Goal: Information Seeking & Learning: Learn about a topic

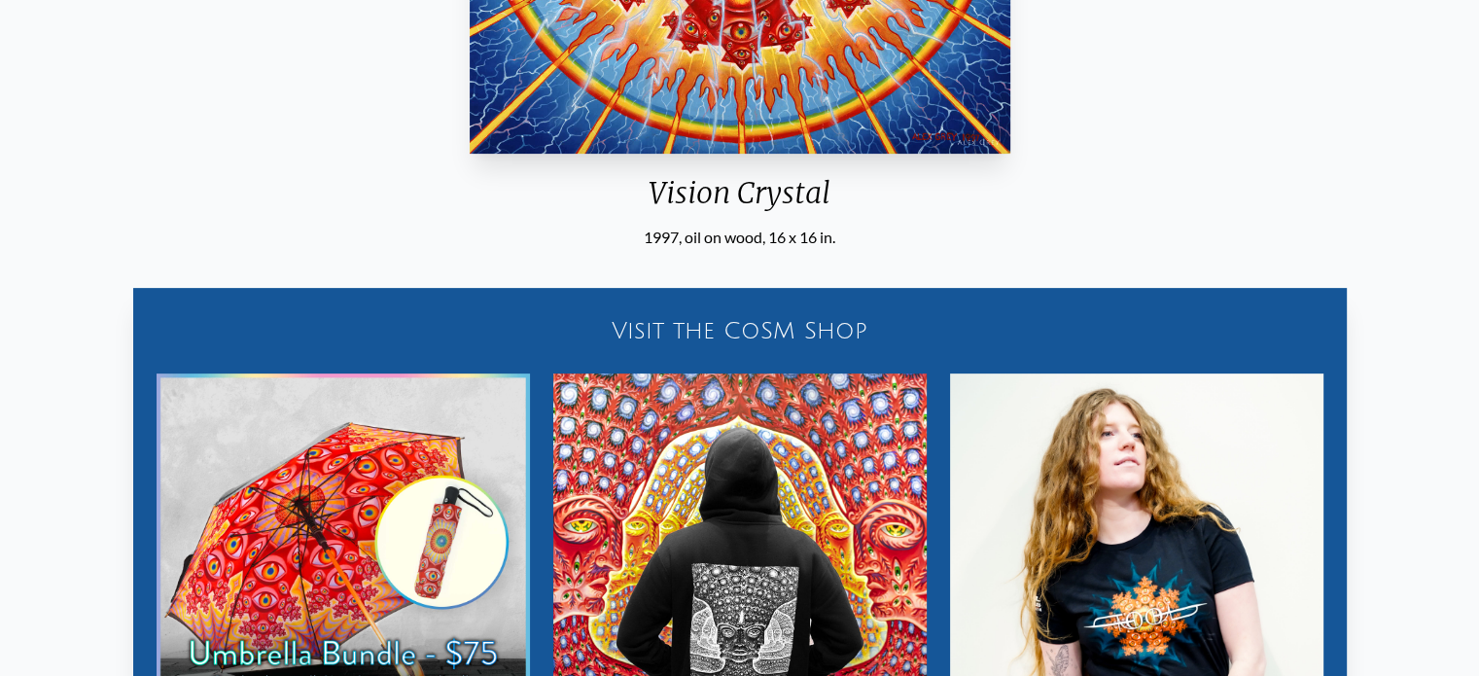
scroll to position [961, 0]
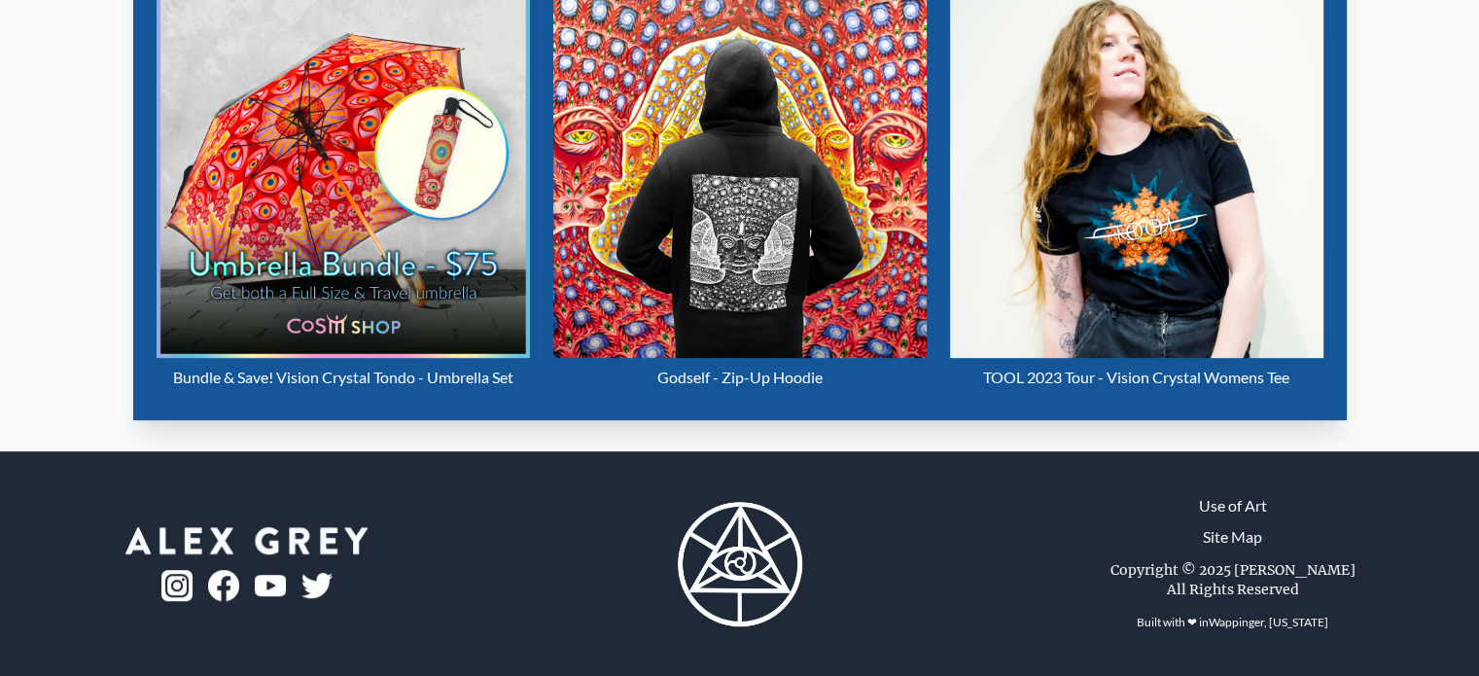
click at [1146, 331] on img "10 / 16" at bounding box center [1136, 170] width 373 height 373
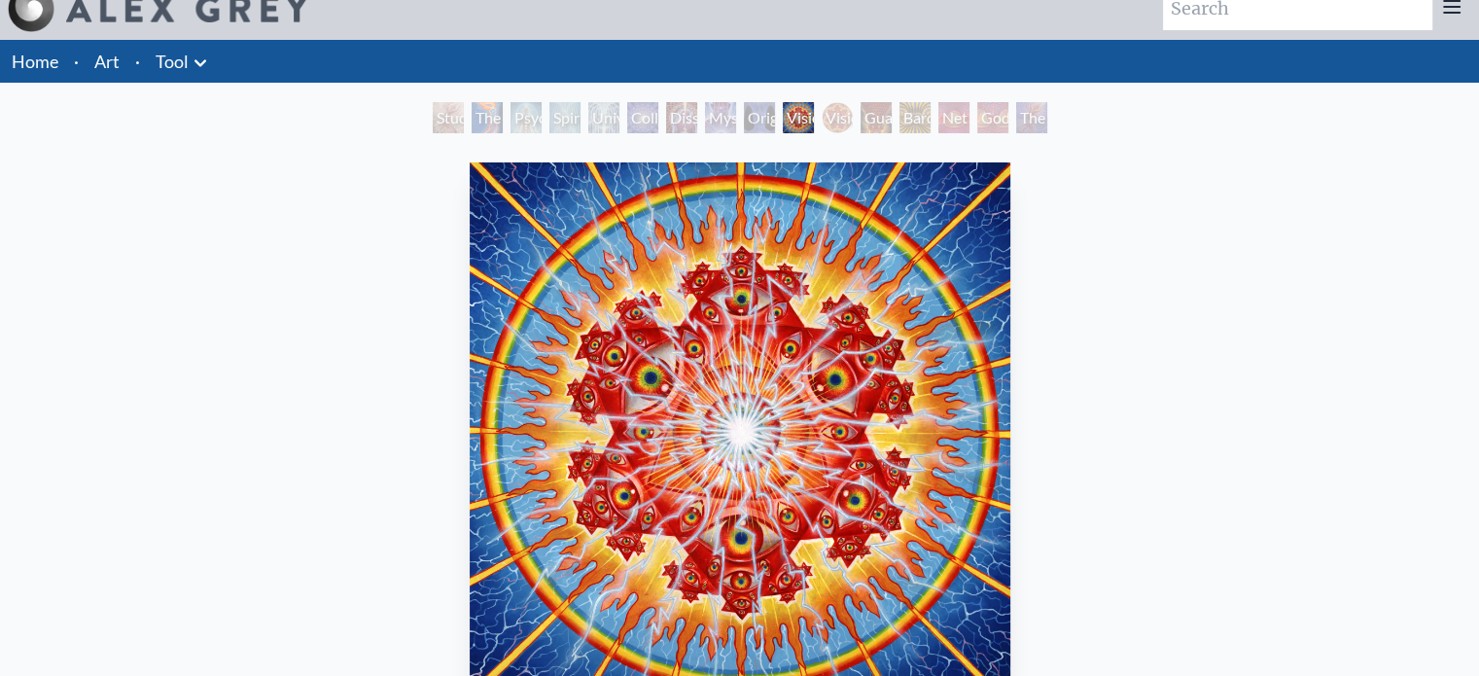
scroll to position [0, 0]
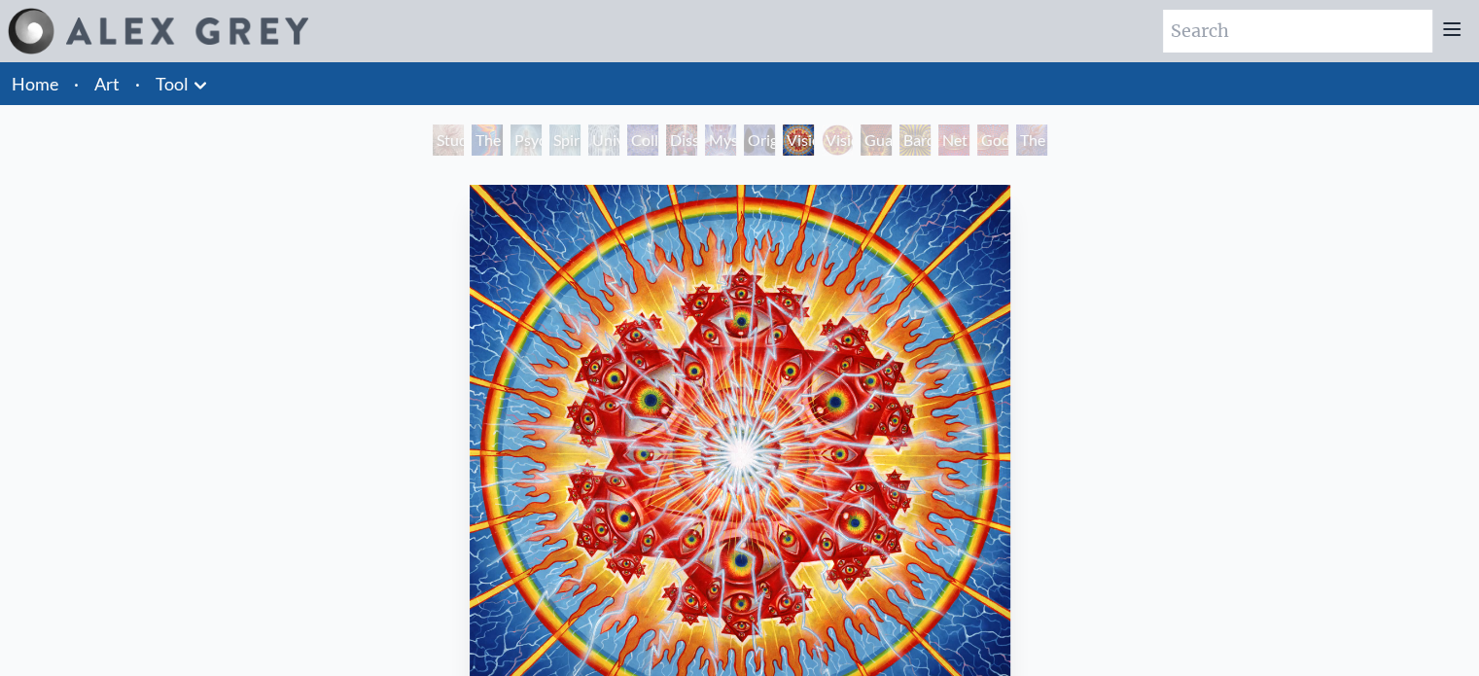
click at [751, 141] on div "Original Face" at bounding box center [759, 139] width 31 height 31
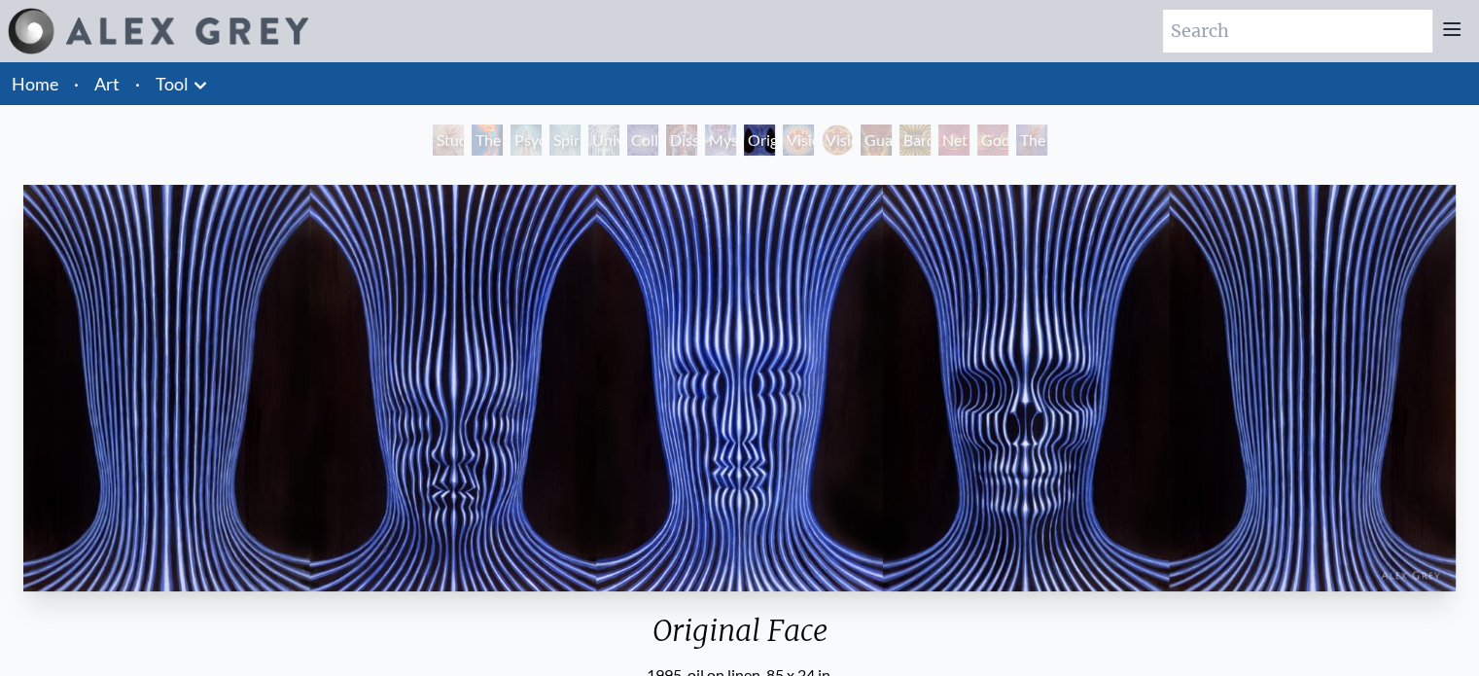
click at [666, 141] on div "Dissectional Art for Tool's Lateralus CD" at bounding box center [681, 139] width 31 height 31
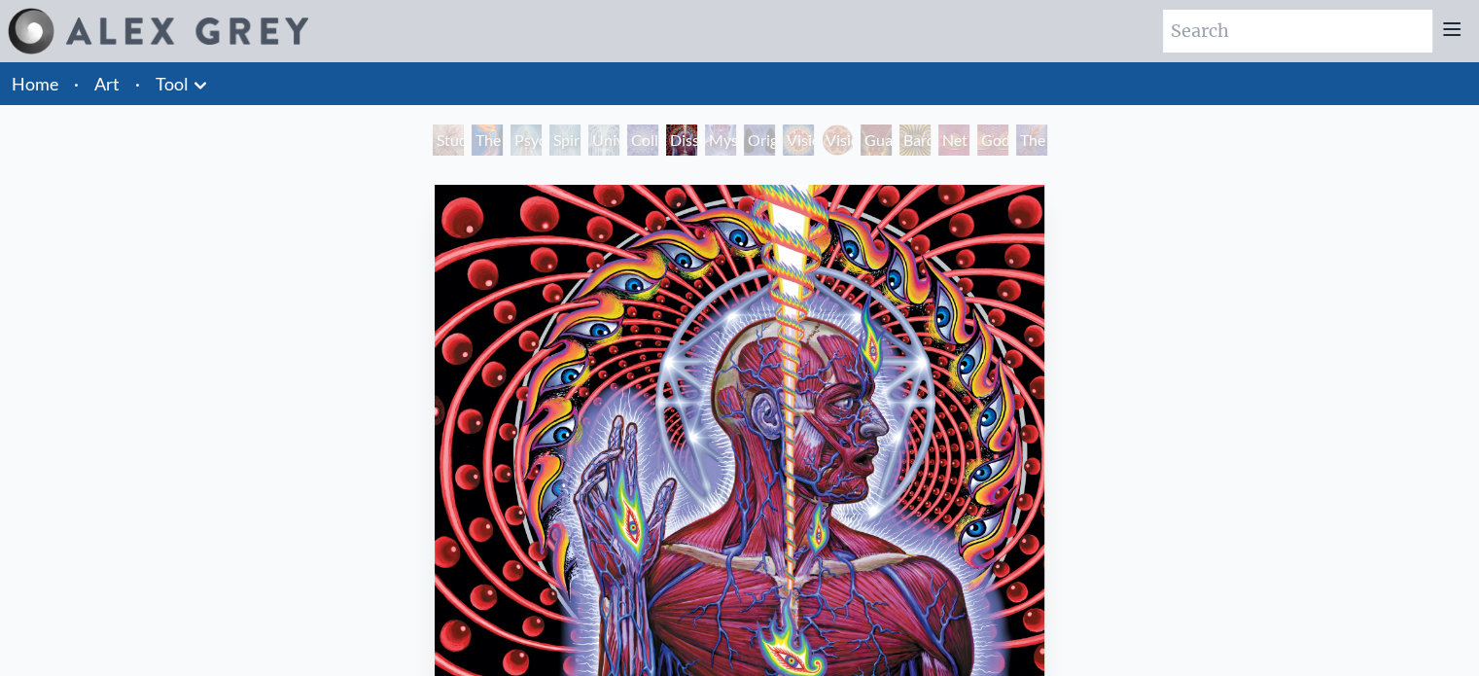
click at [648, 131] on div "Collective Vision" at bounding box center [642, 139] width 31 height 31
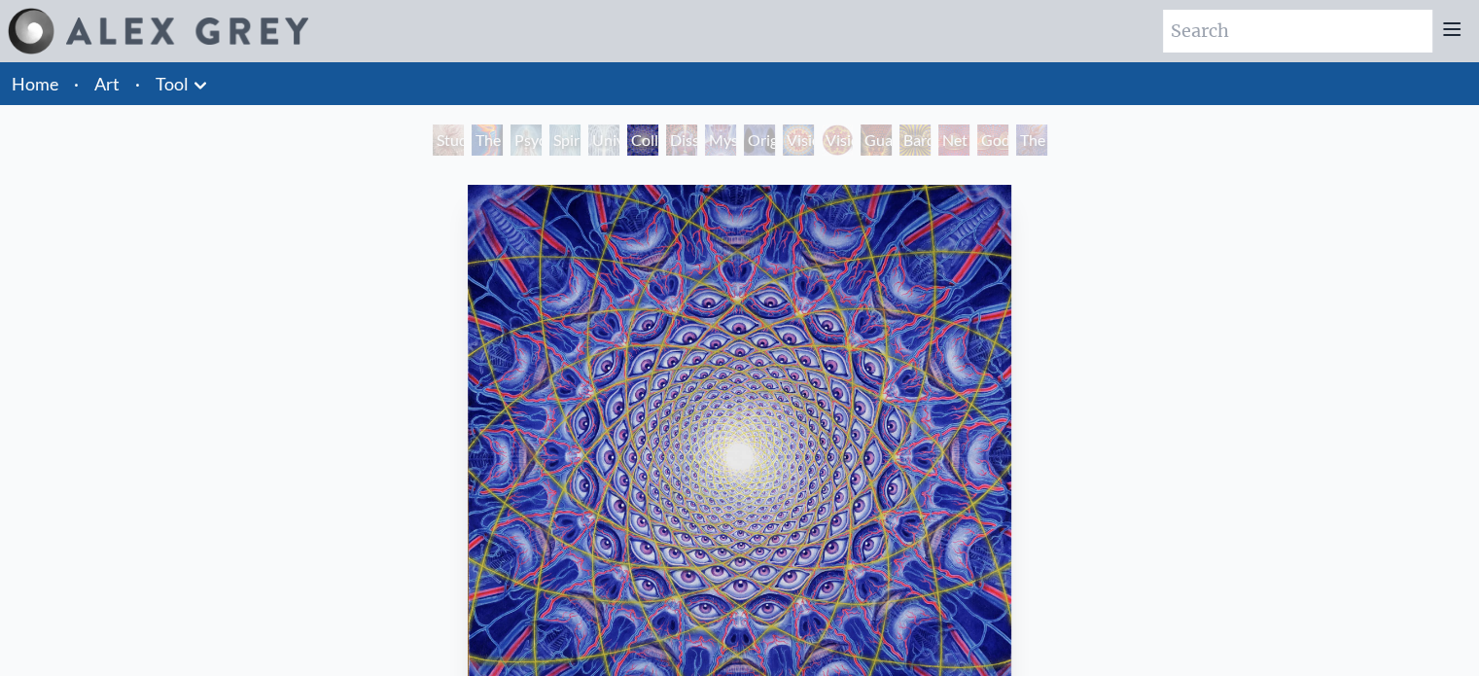
click at [612, 140] on div "Universal Mind Lattice" at bounding box center [603, 139] width 31 height 31
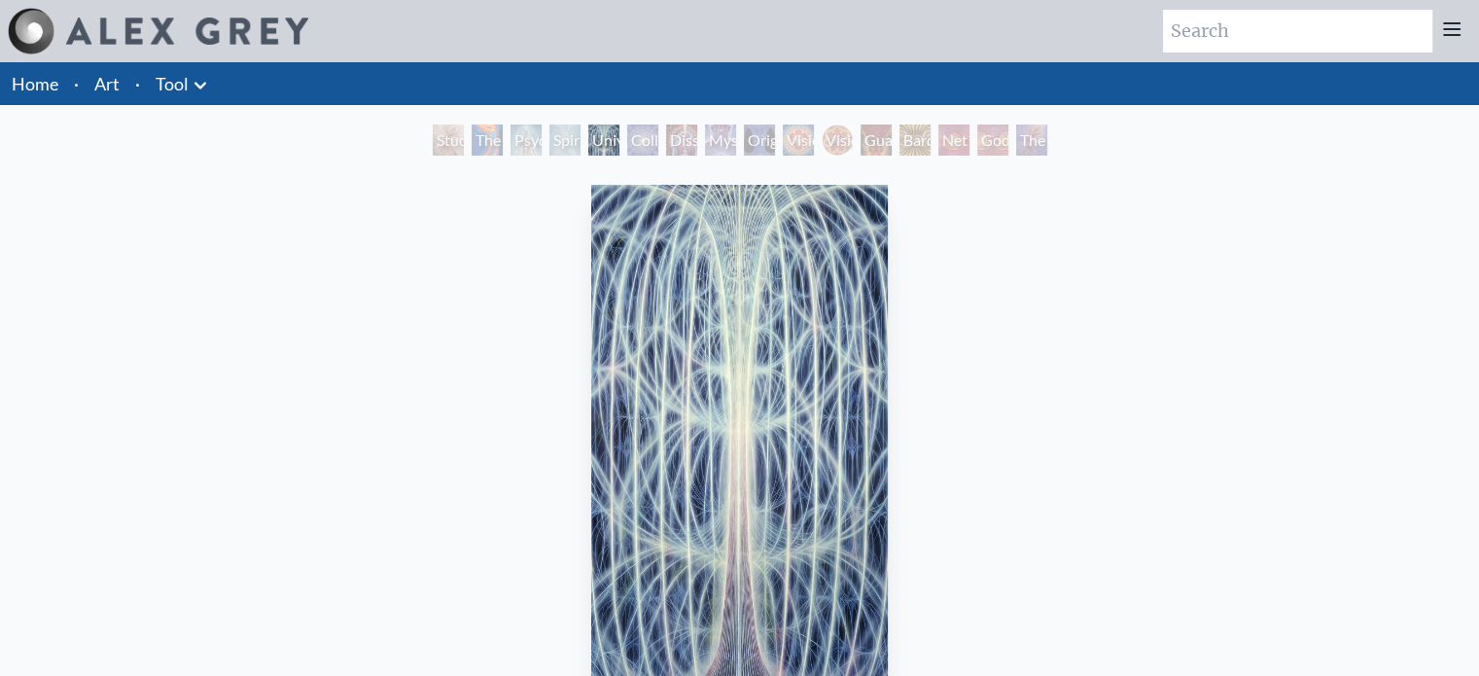
click at [511, 134] on div "Psychic Energy System" at bounding box center [526, 139] width 31 height 31
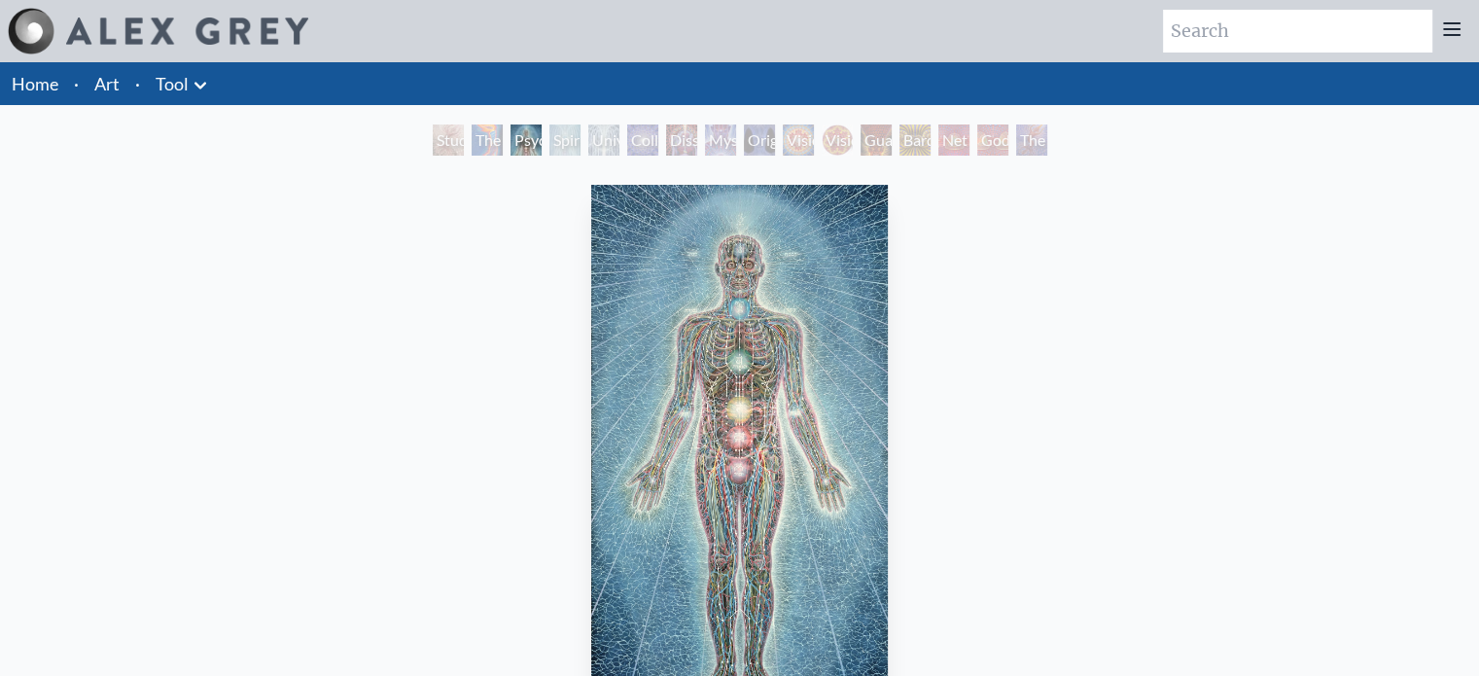
click at [477, 132] on div "The Torch" at bounding box center [487, 139] width 31 height 31
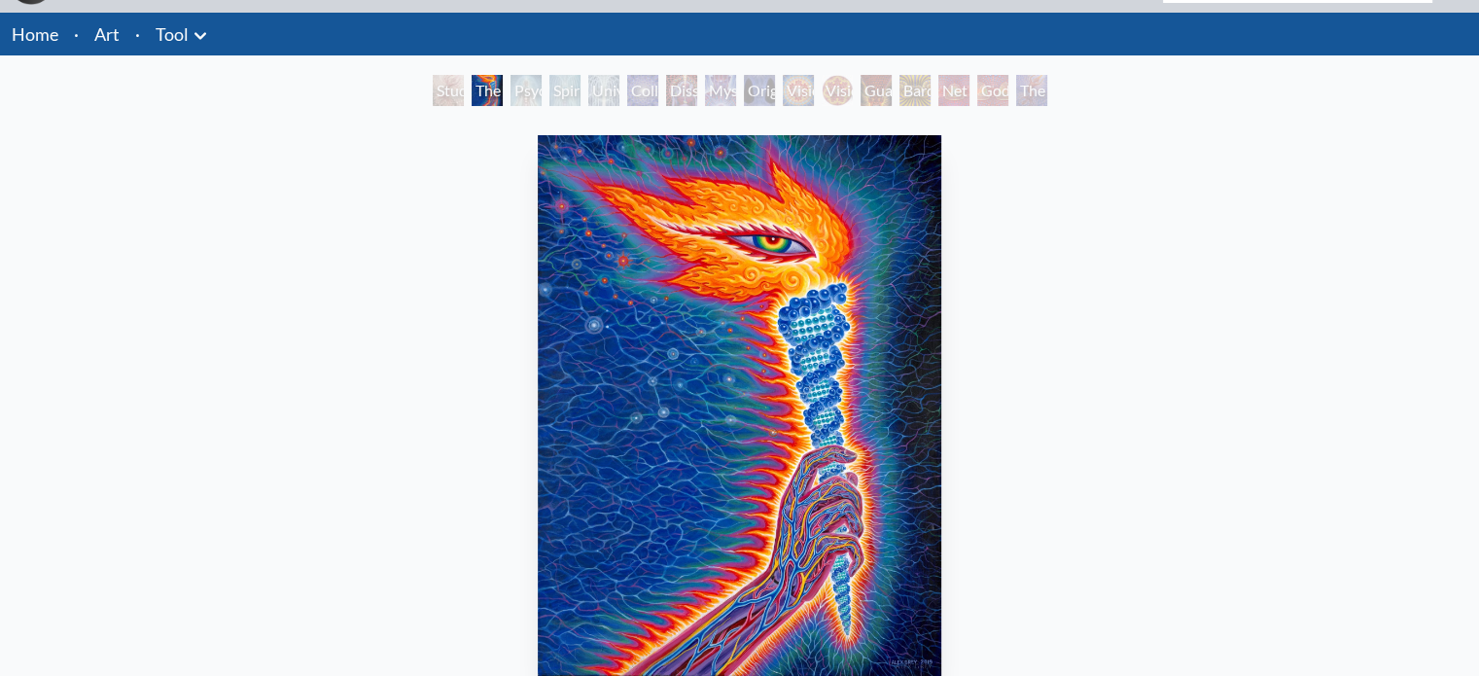
scroll to position [39, 0]
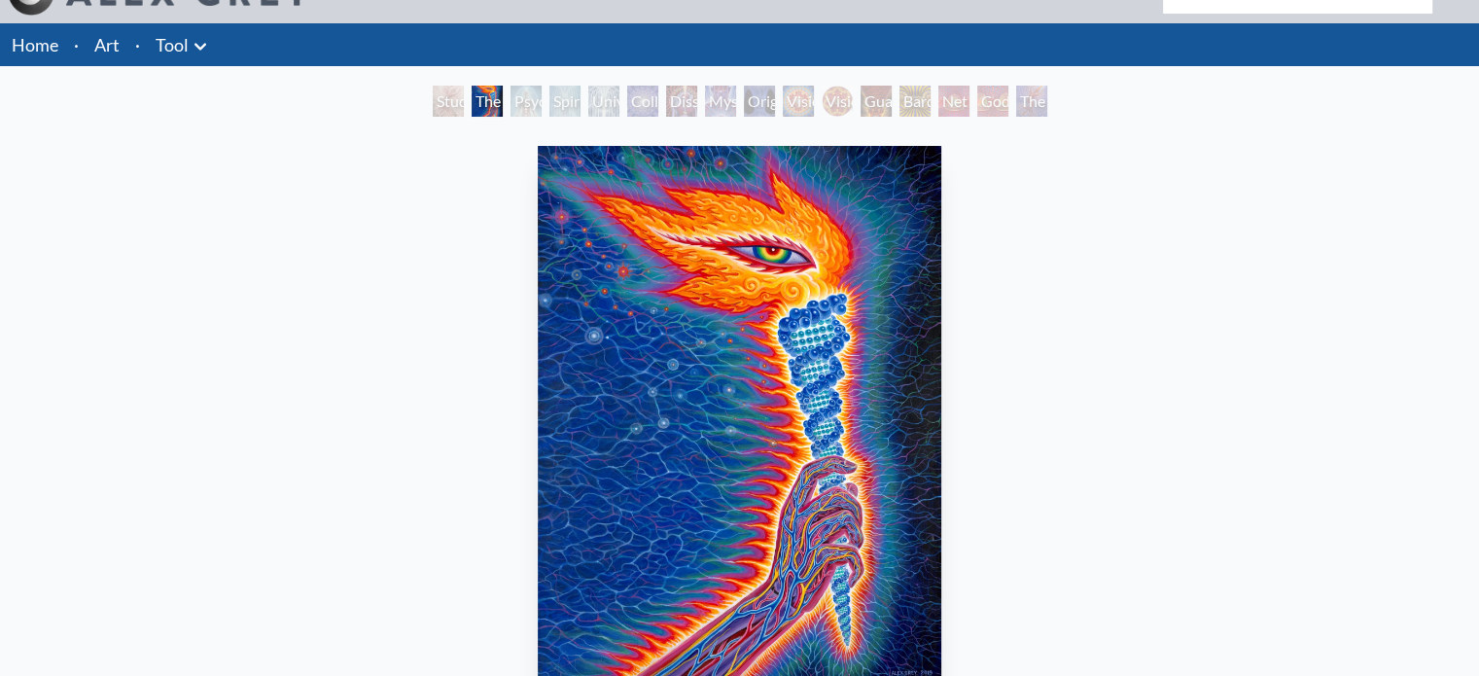
click at [447, 99] on div "Study for the Great Turn" at bounding box center [448, 101] width 31 height 31
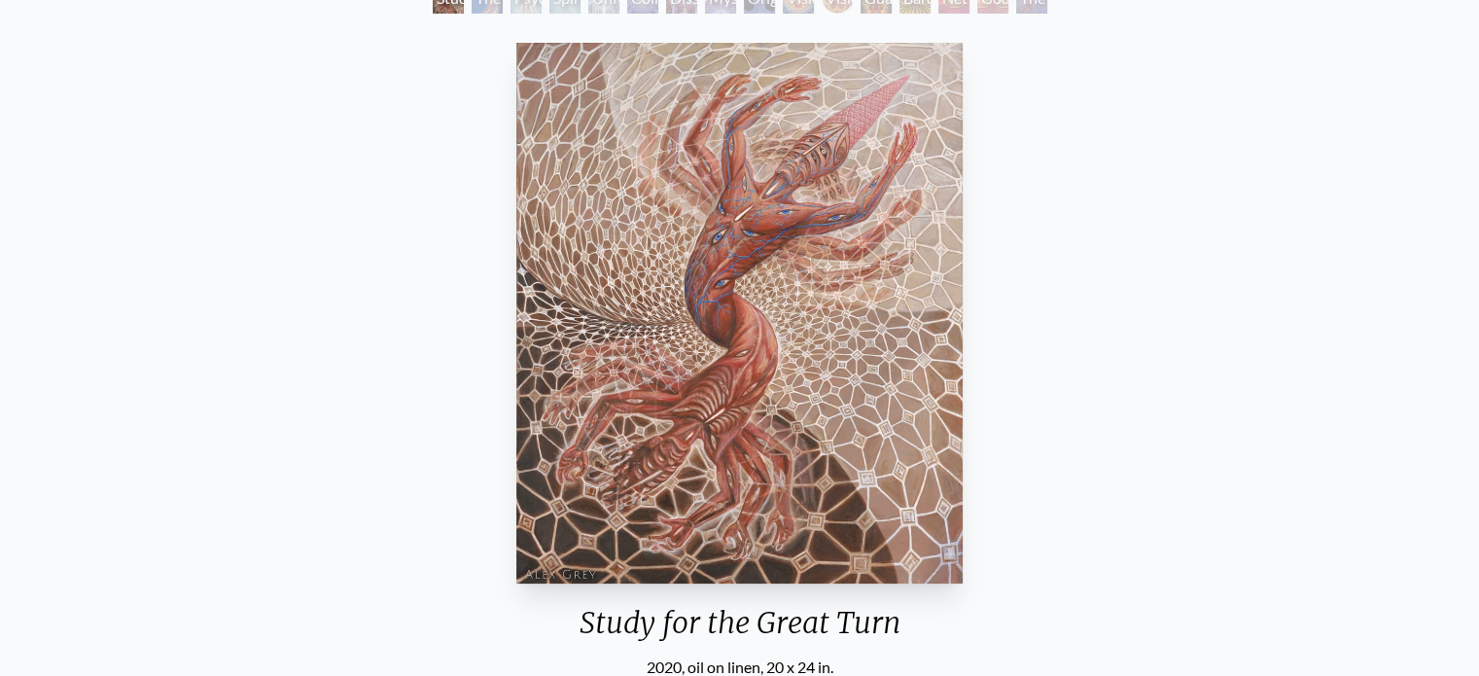
scroll to position [16, 0]
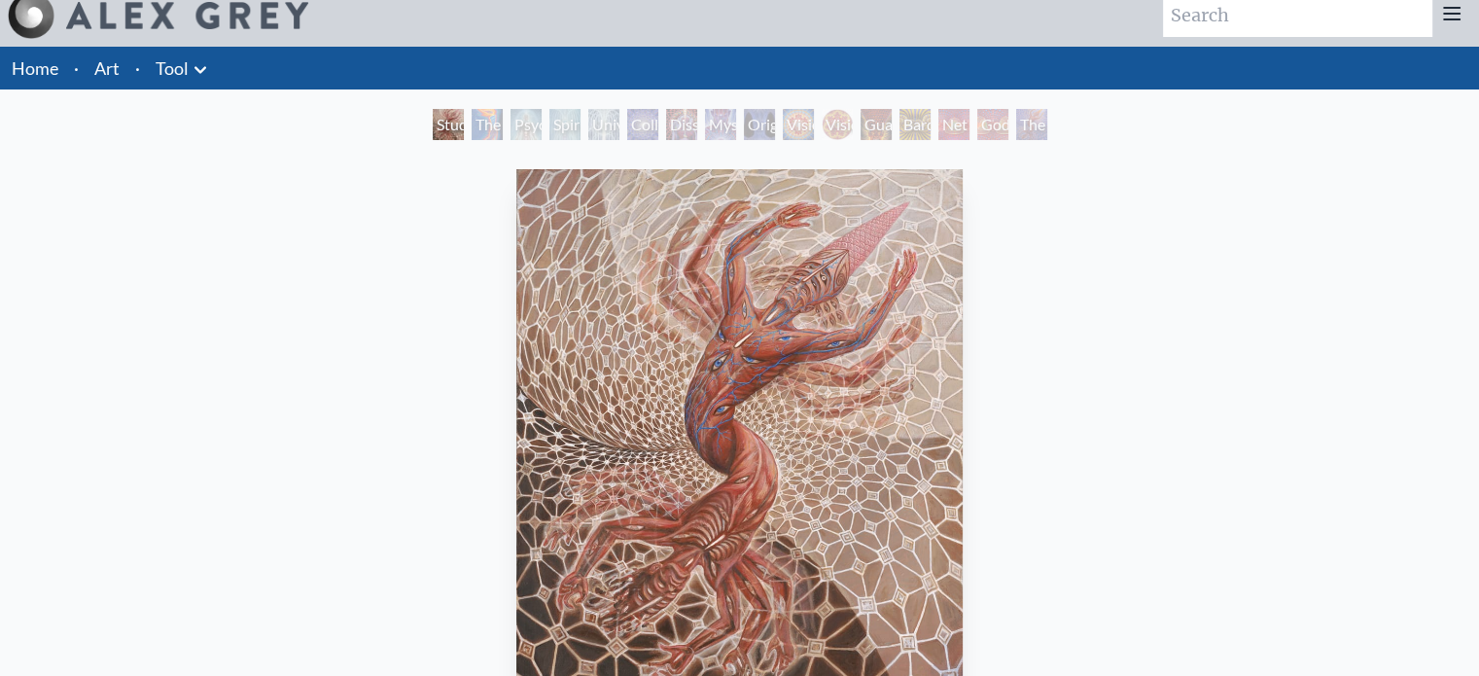
click at [938, 118] on div "Net of Being" at bounding box center [953, 124] width 31 height 31
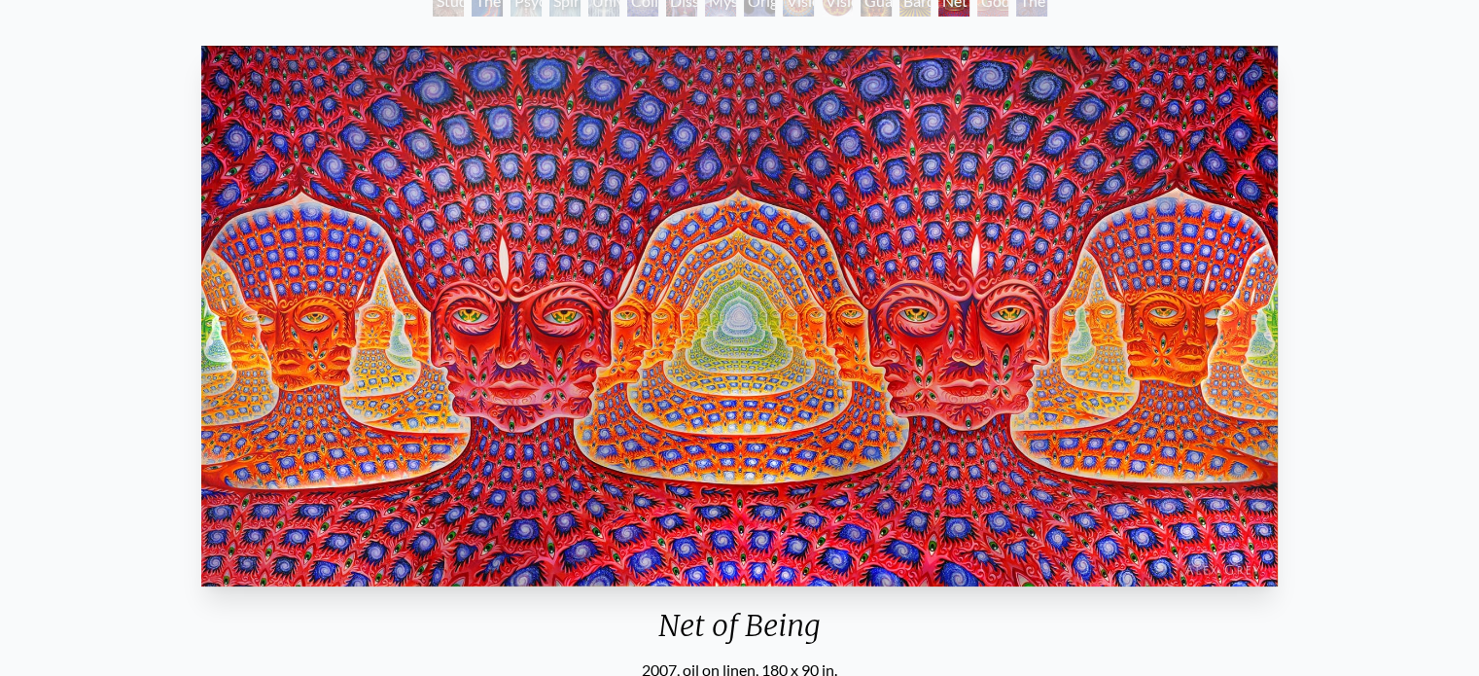
scroll to position [105, 0]
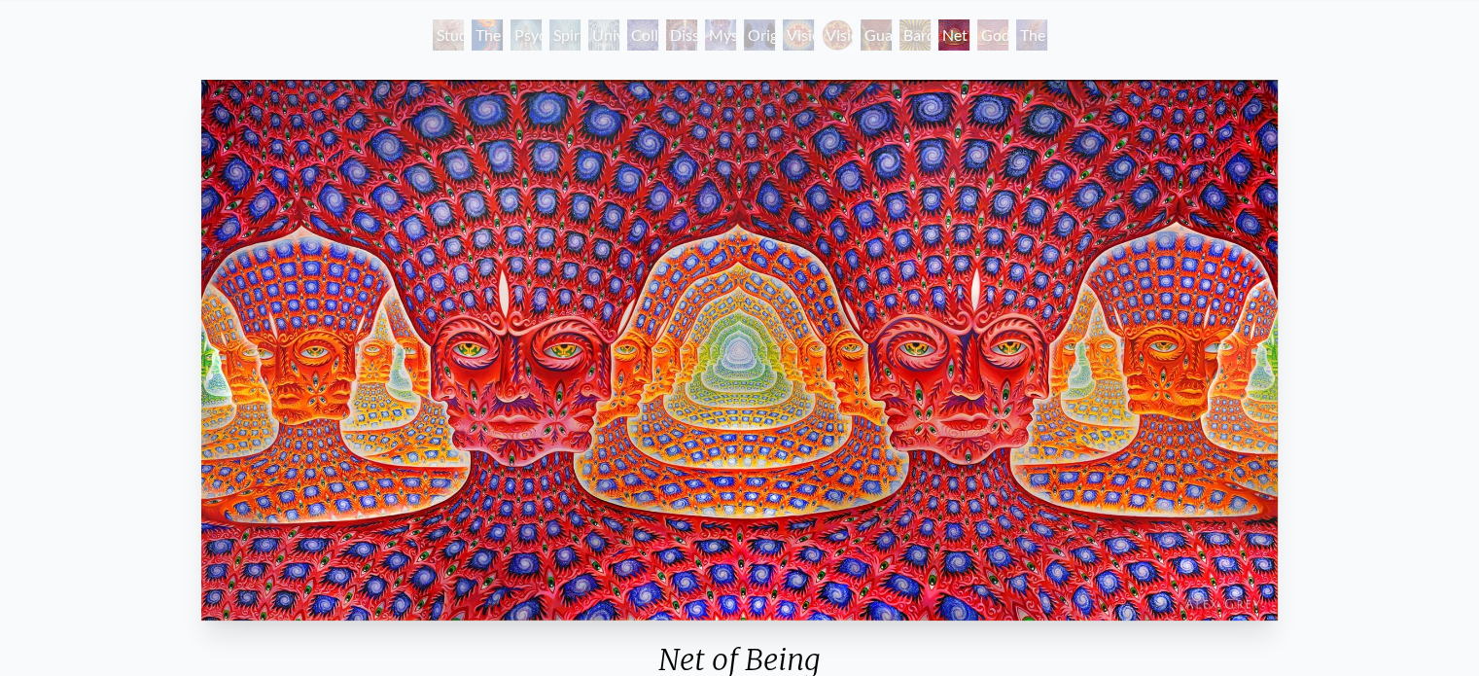
click at [938, 34] on div "Net of Being" at bounding box center [953, 34] width 31 height 31
click at [900, 40] on div "Bardo Being" at bounding box center [915, 34] width 31 height 31
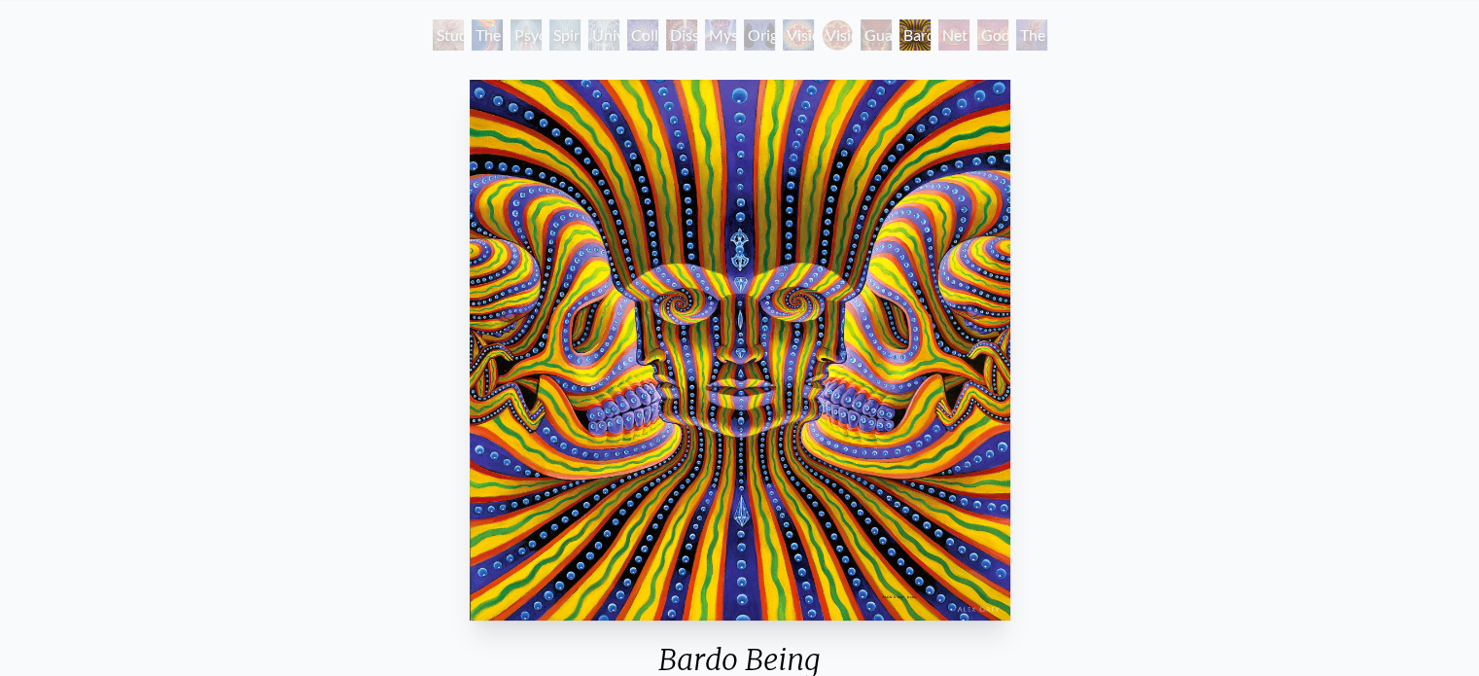
click at [853, 27] on div "Vision Crystal Tondo" at bounding box center [837, 34] width 31 height 31
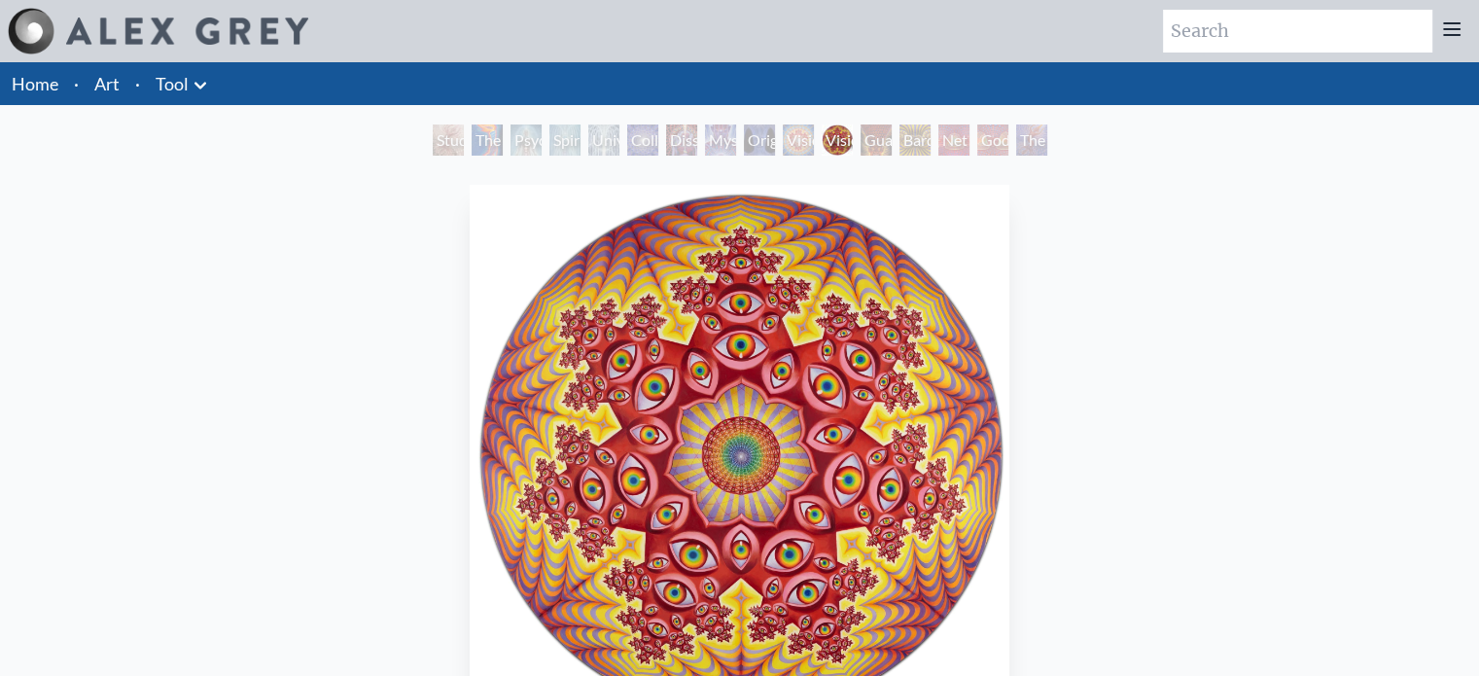
click at [196, 70] on button at bounding box center [200, 83] width 23 height 27
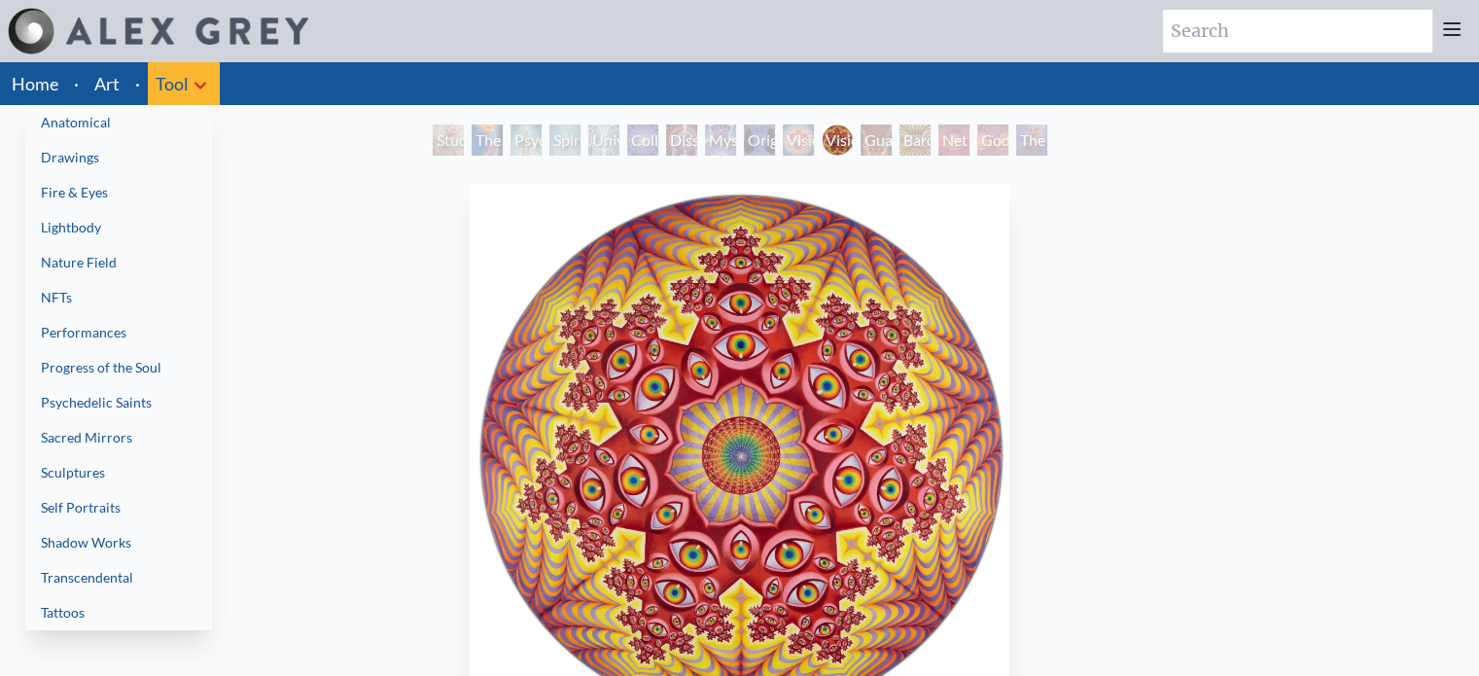
click at [108, 117] on link "Anatomical" at bounding box center [118, 122] width 187 height 35
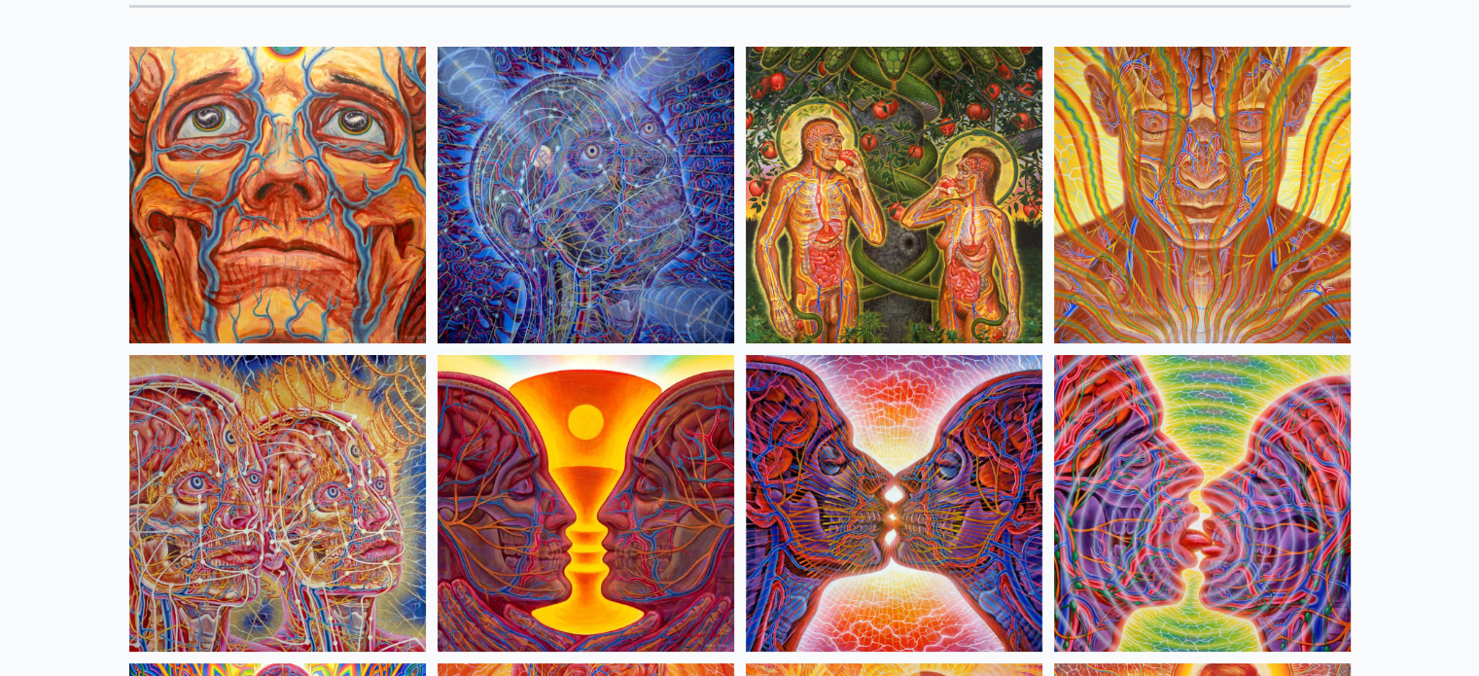
scroll to position [187, 0]
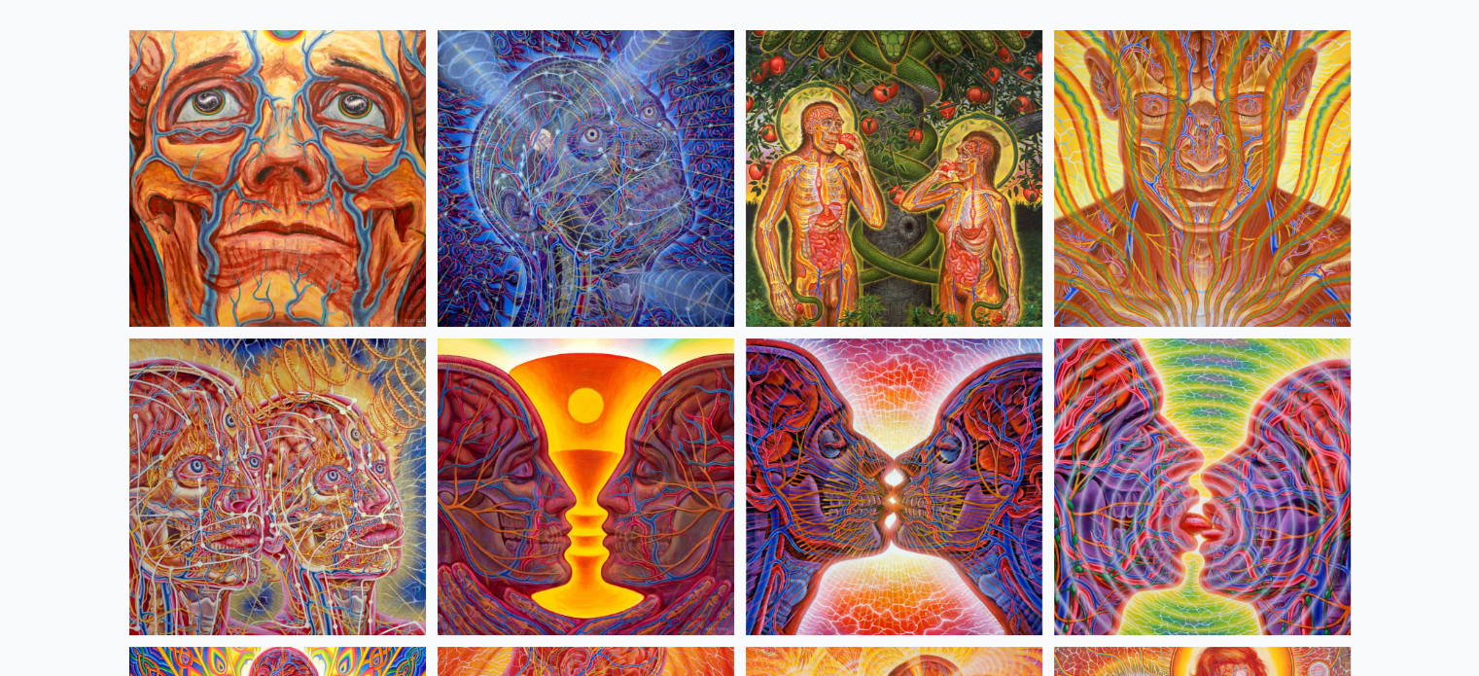
click at [902, 167] on img at bounding box center [894, 178] width 297 height 297
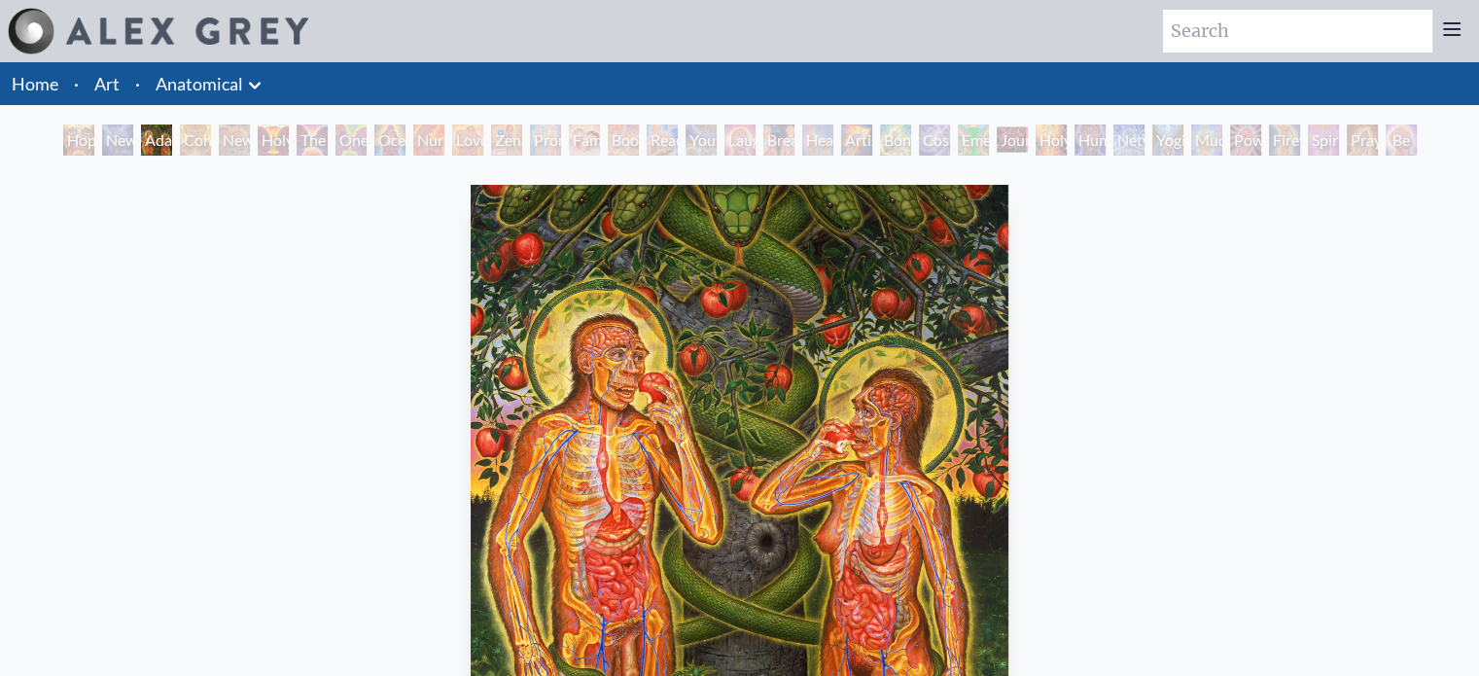
scroll to position [29, 0]
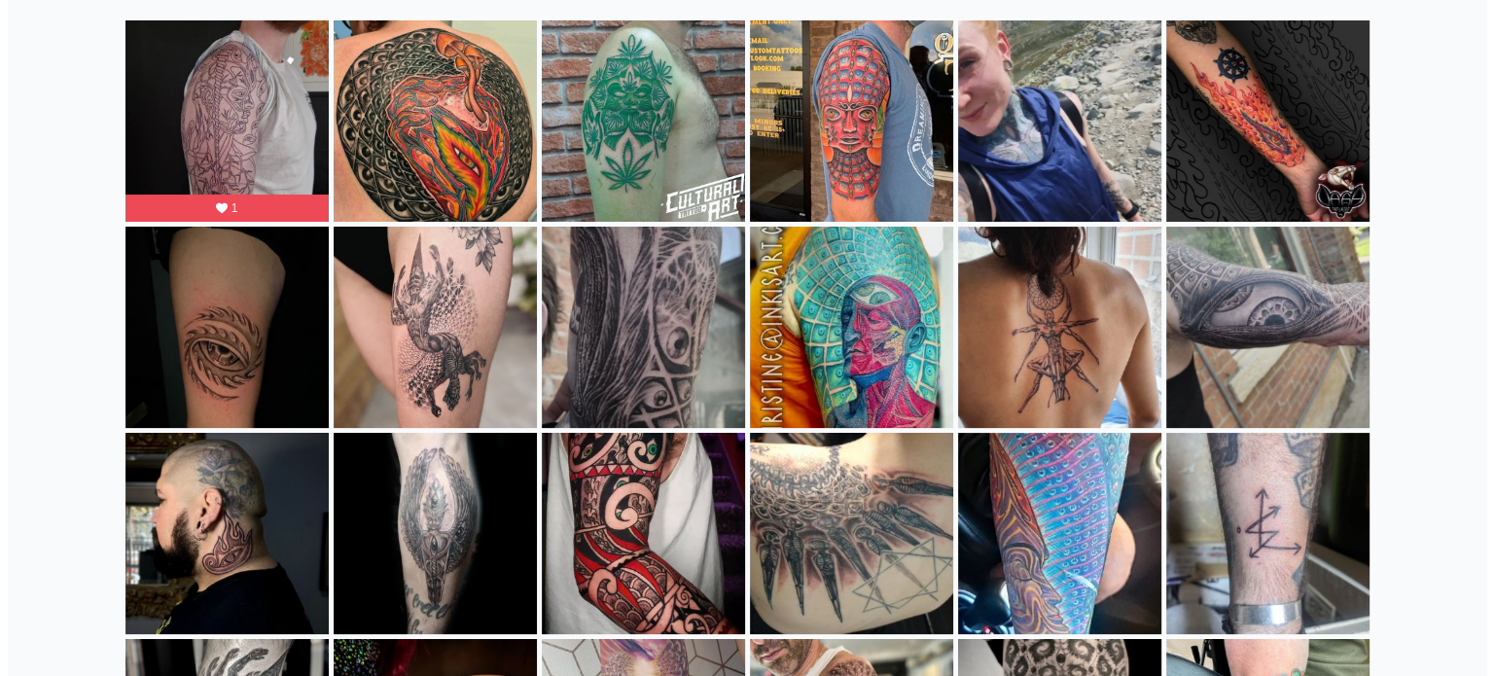
scroll to position [283, 0]
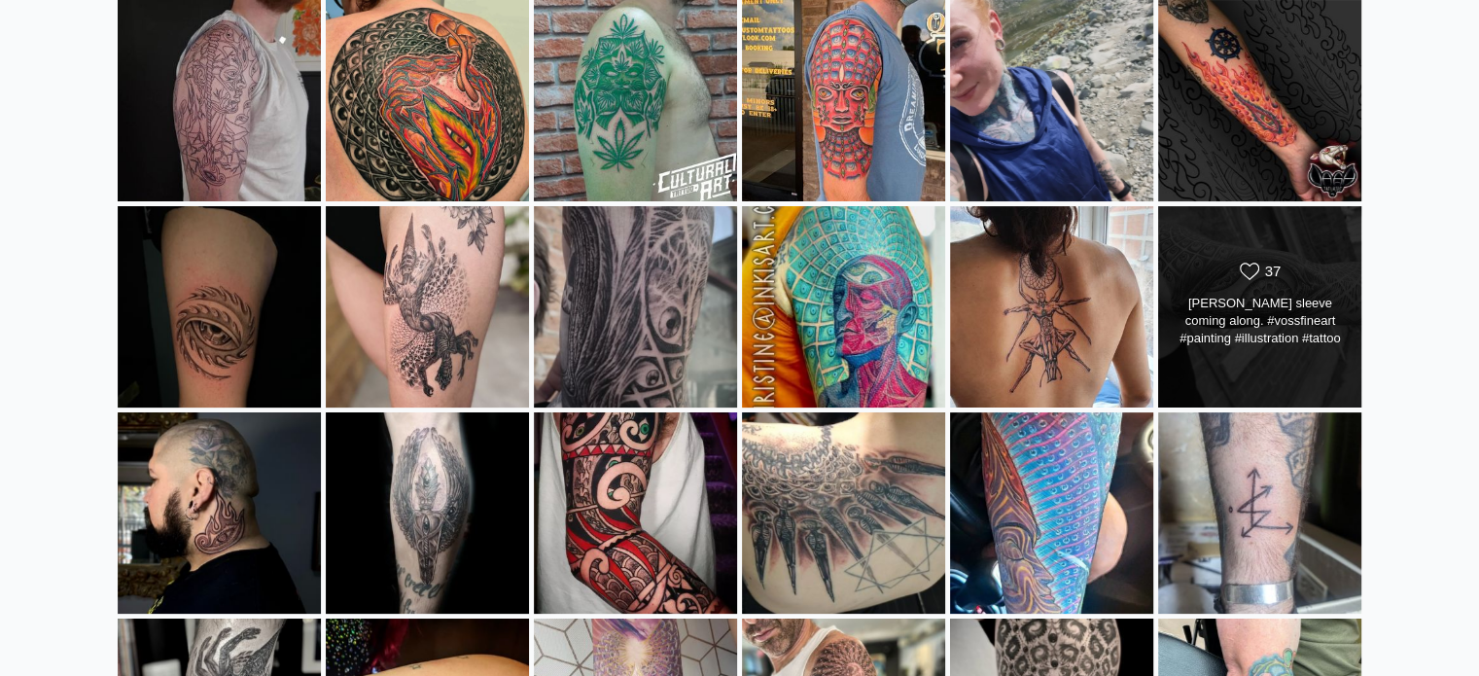
click at [1313, 302] on div "Alex Grey sleeve coming along. #vossfineart #painting #illustration #tattoo #ta…" at bounding box center [1260, 322] width 164 height 54
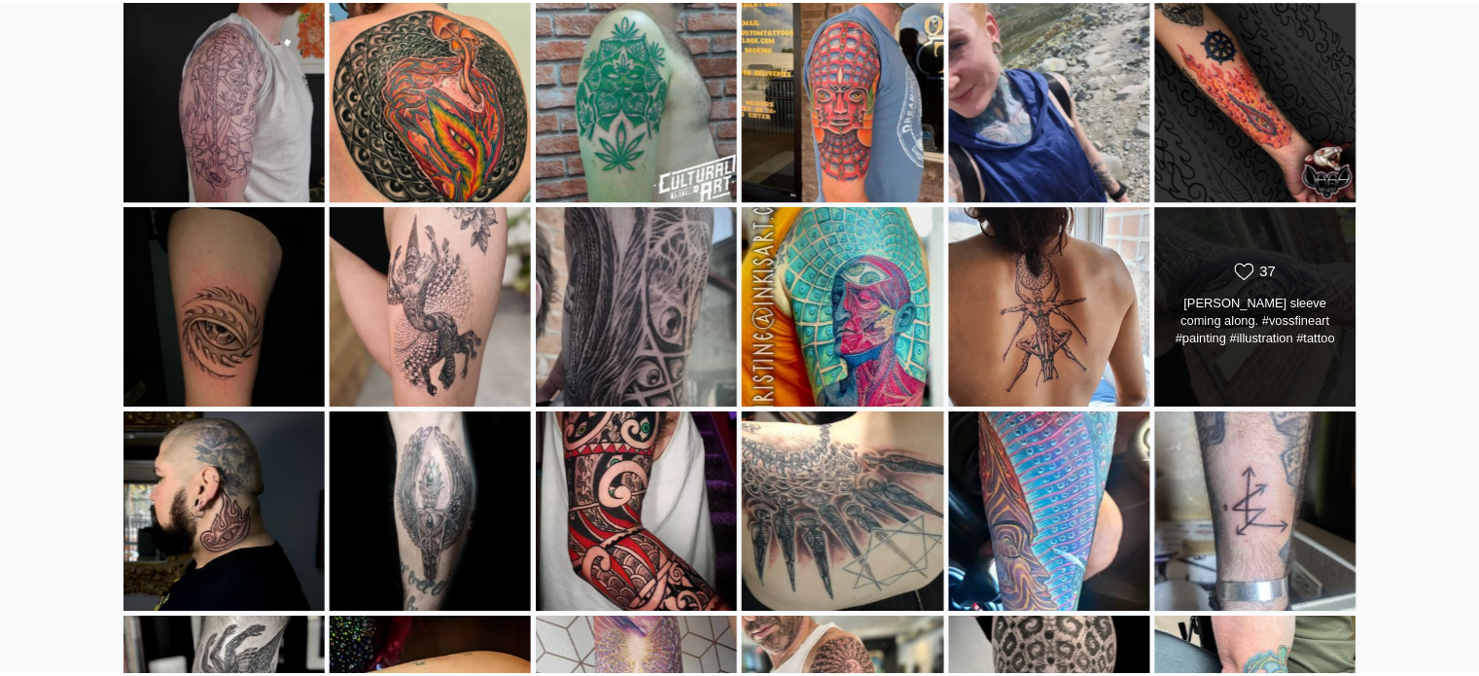
scroll to position [3338, 0]
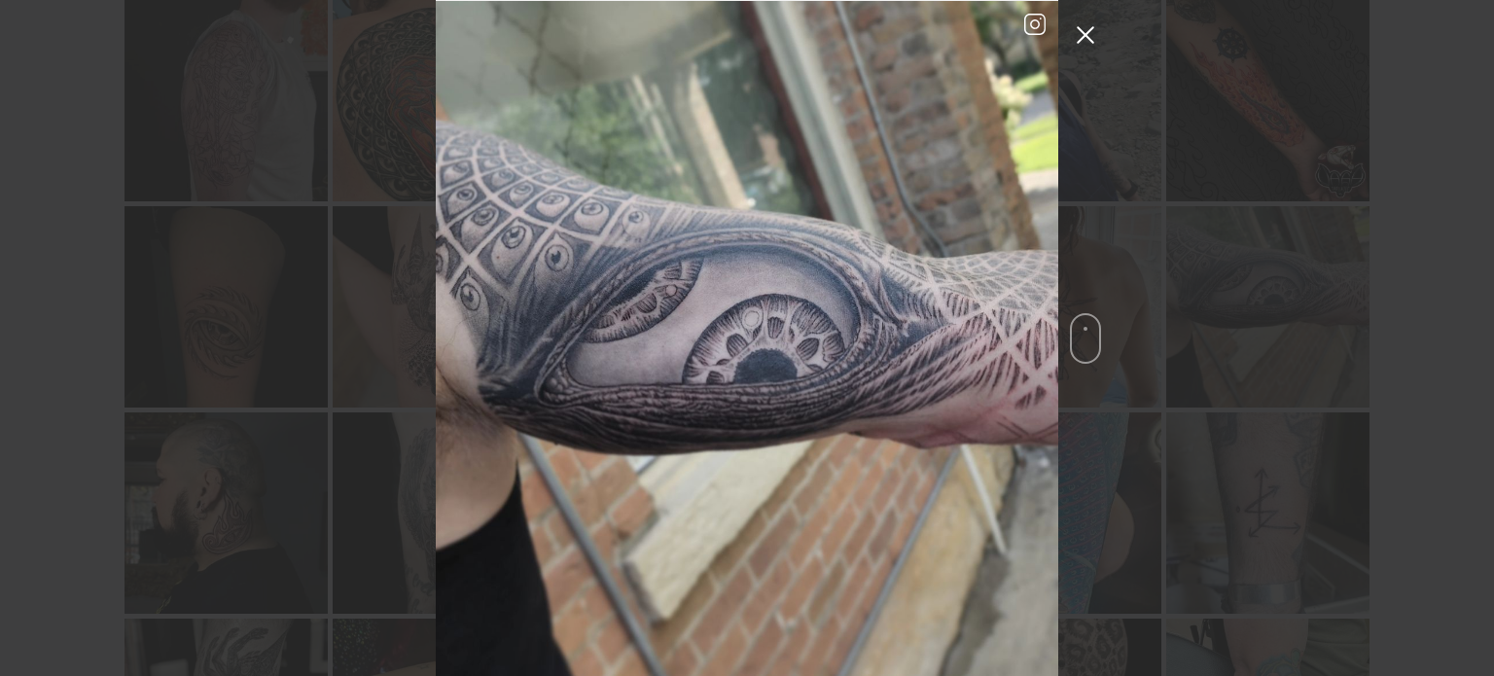
click at [1077, 29] on button "Close Instagram Feed Popup" at bounding box center [1085, 34] width 31 height 31
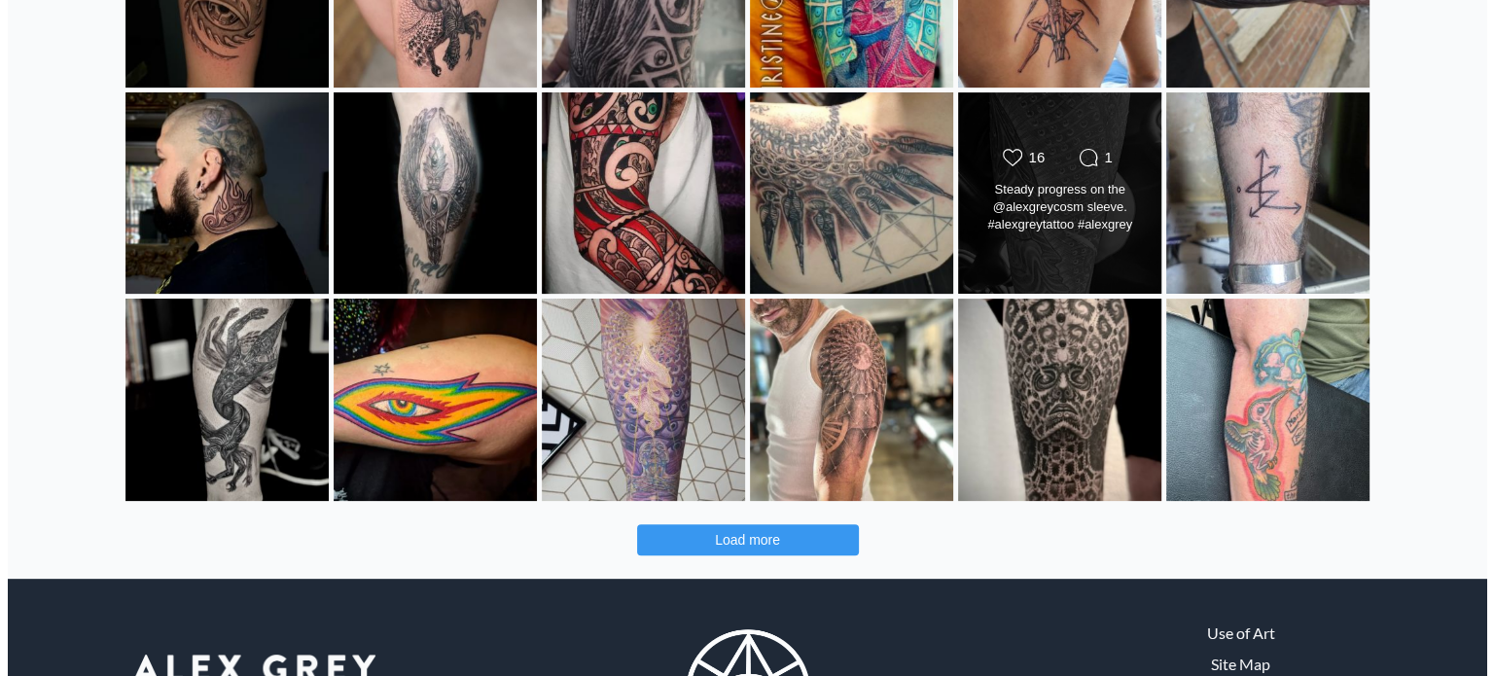
scroll to position [730, 0]
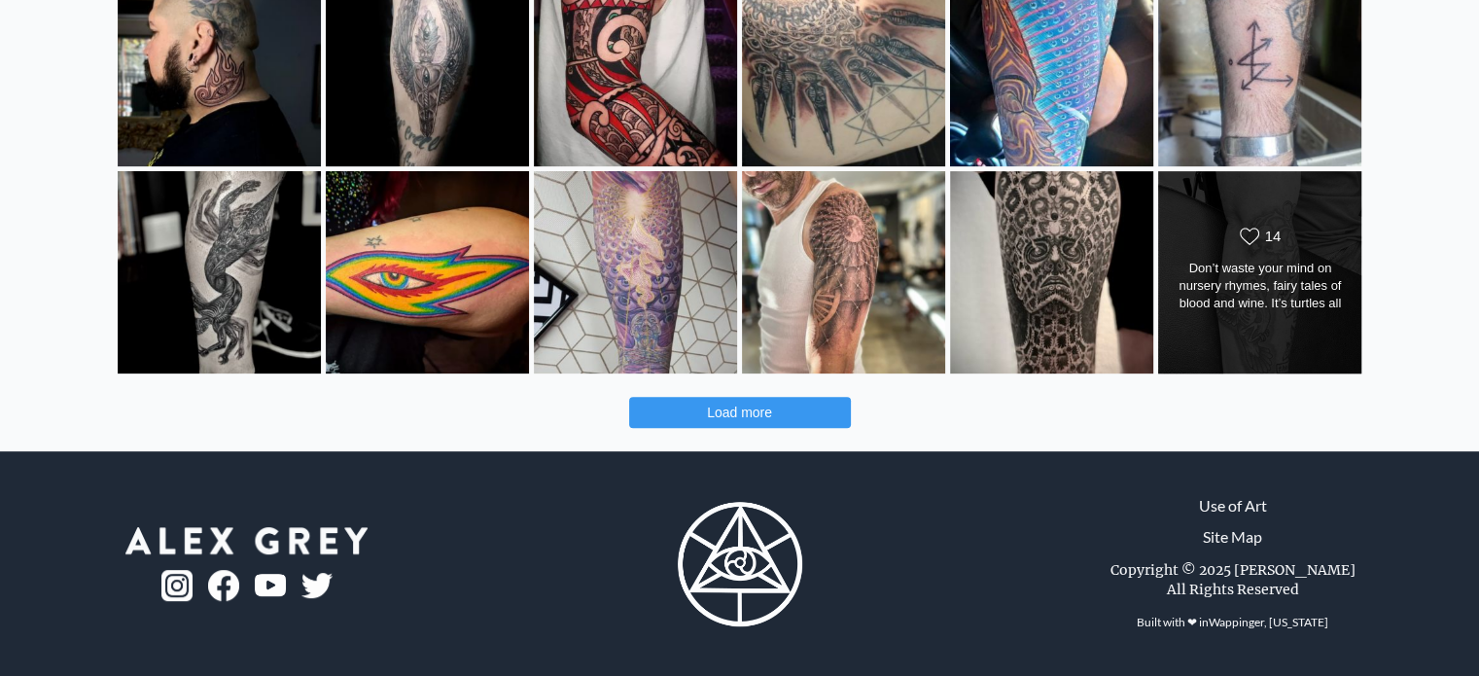
click at [1161, 249] on div "Likes Count 14 Don’t waste your mind on nursery rhymes, fairy tales of blood an…" at bounding box center [1259, 271] width 205 height 203
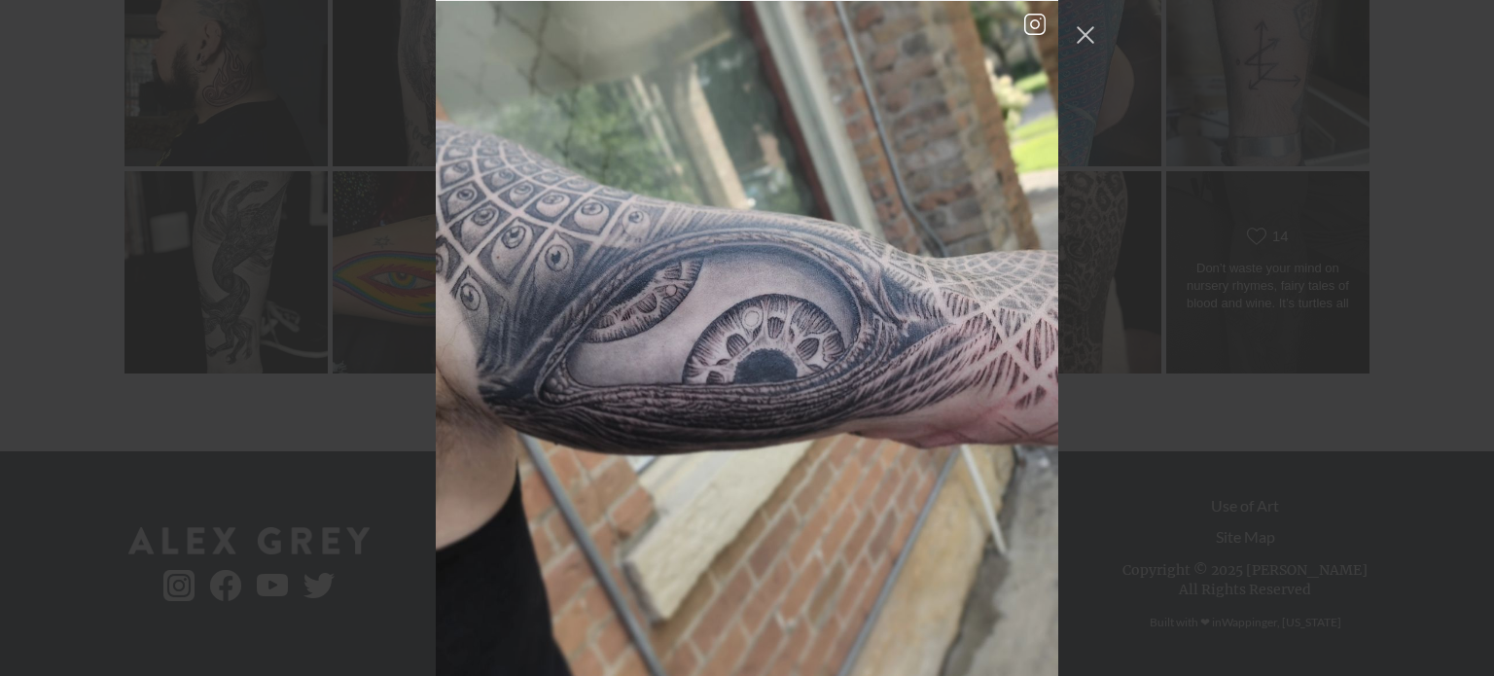
scroll to position [8663, 0]
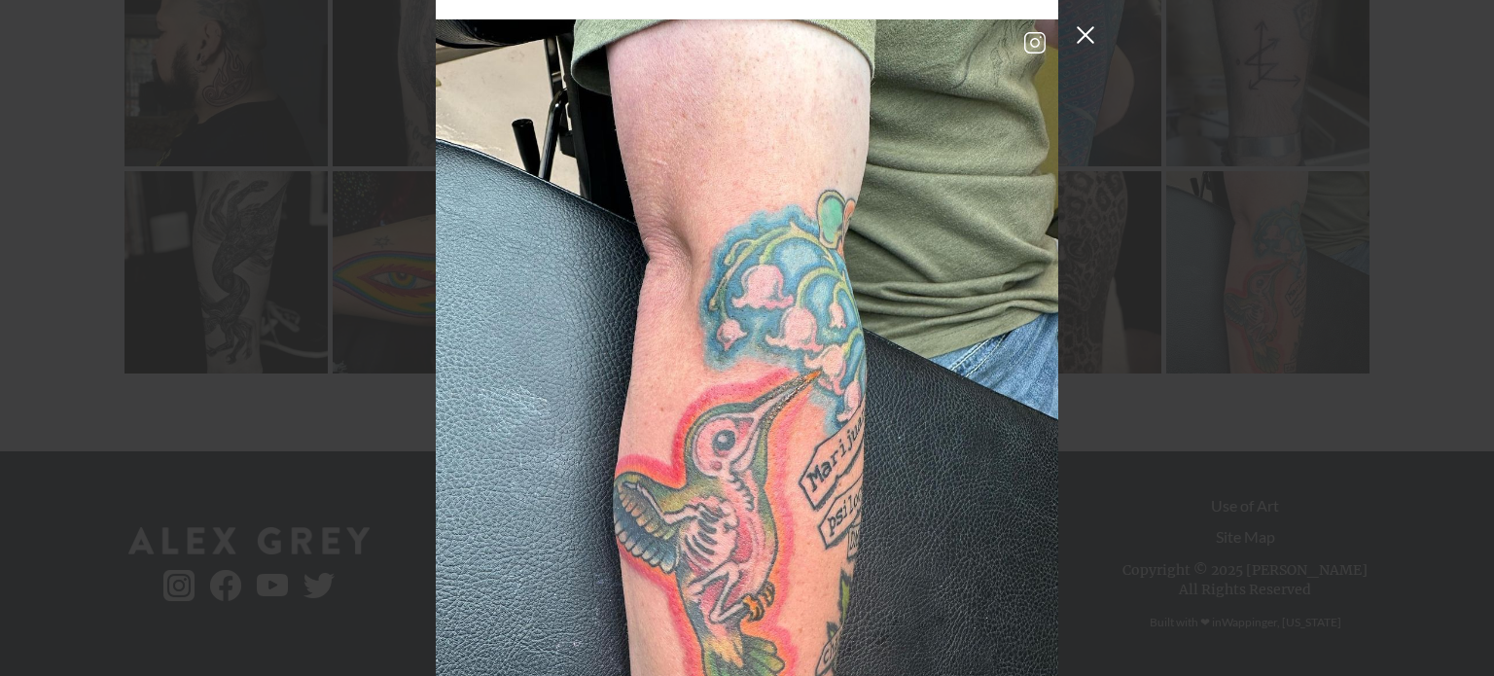
click at [1082, 26] on button "Close Instagram Feed Popup" at bounding box center [1085, 34] width 31 height 31
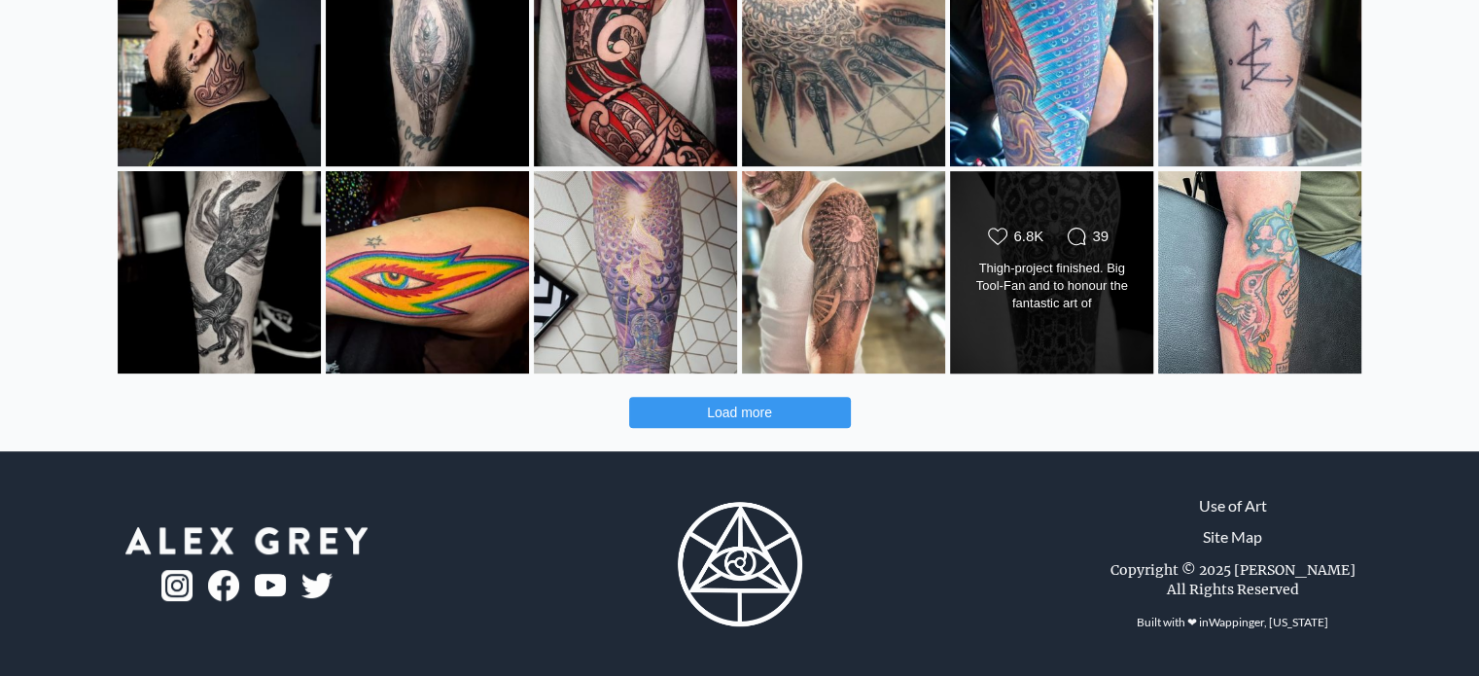
click at [1106, 278] on div "Thigh-project finished. Big Tool-Fan and to honour the fantastic art of @alexgr…" at bounding box center [1052, 287] width 164 height 54
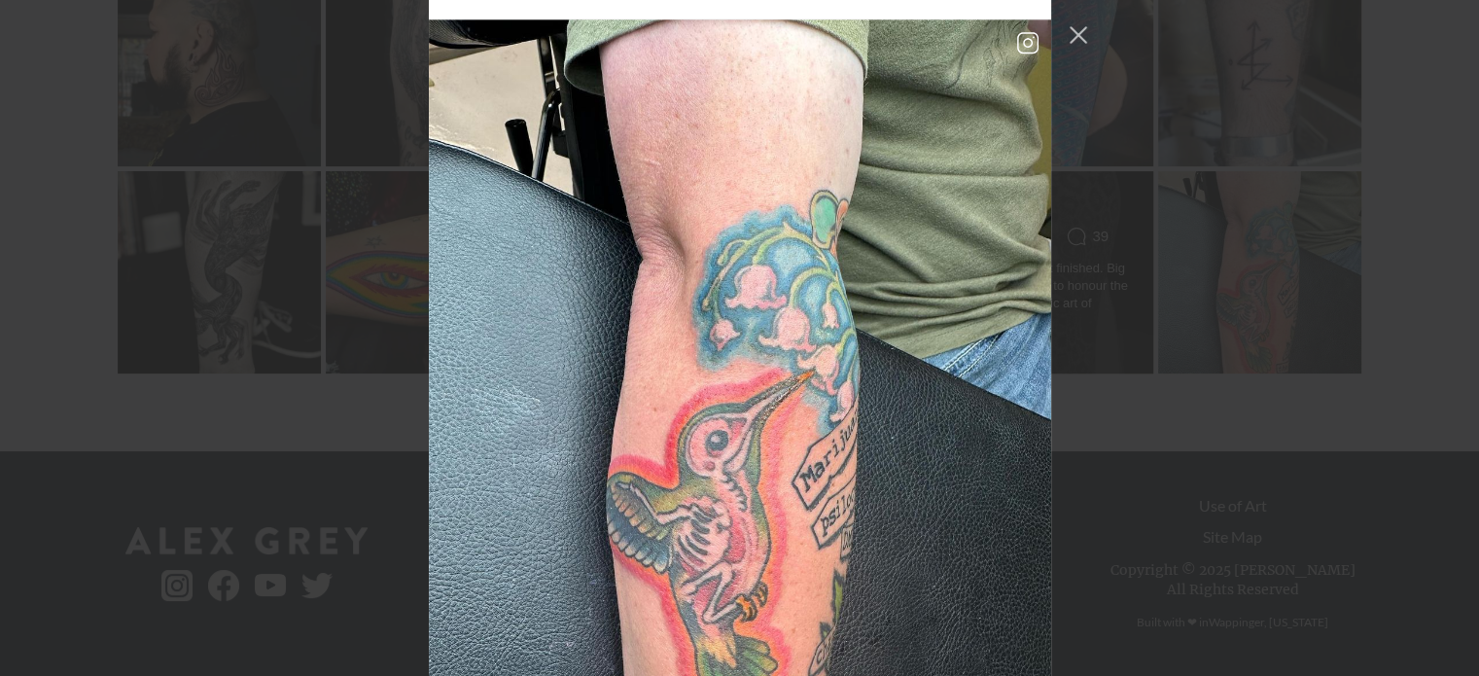
scroll to position [8371, 0]
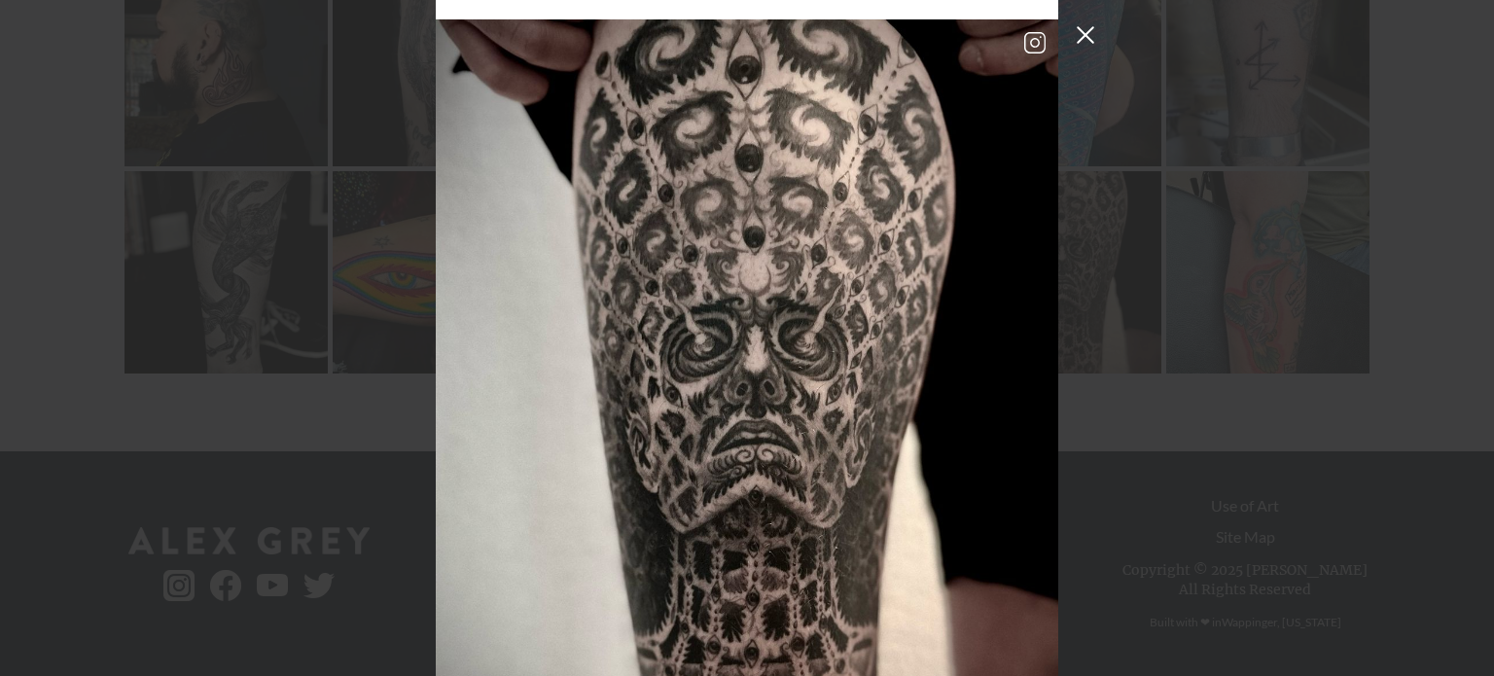
click at [1078, 26] on button "Close Instagram Feed Popup" at bounding box center [1085, 34] width 31 height 31
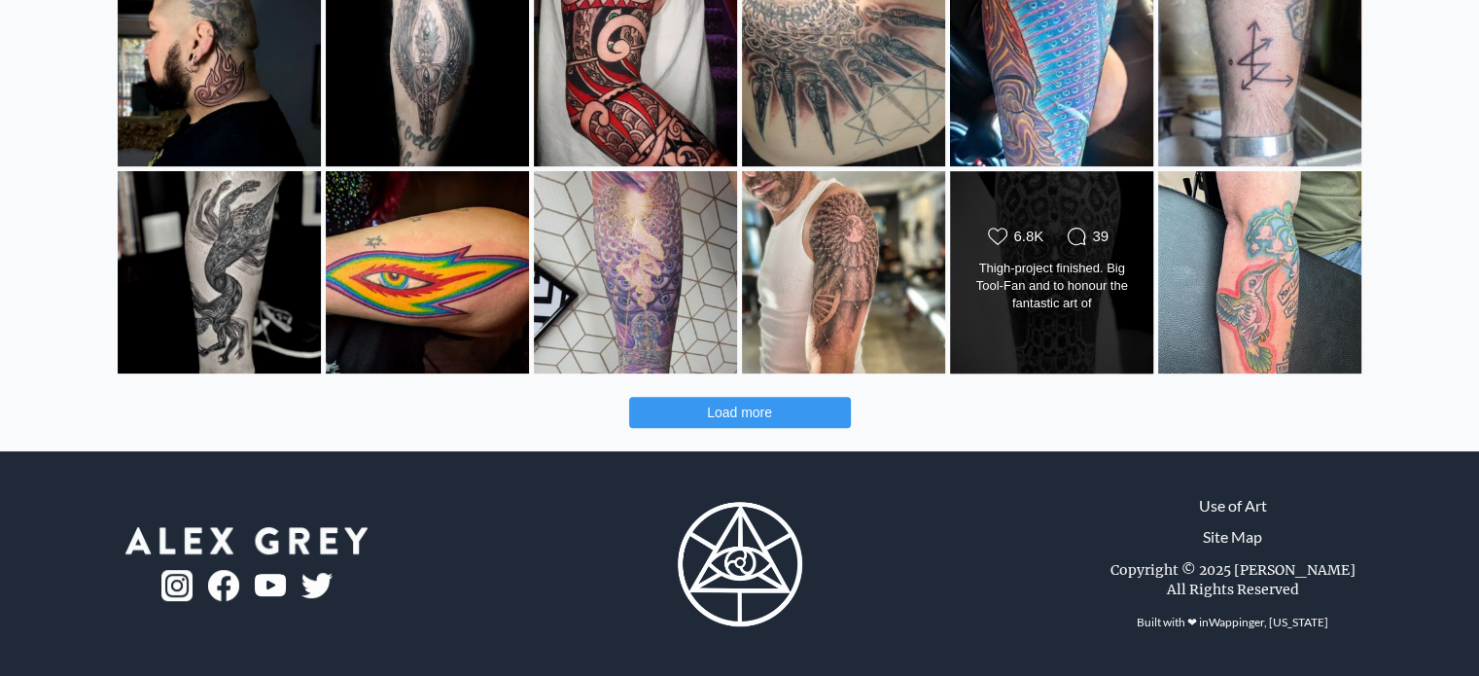
click at [1053, 325] on div "Likes Count 6.8K Comments Count 39 Thigh-project finished. Big Tool-Fan and to …" at bounding box center [1051, 271] width 205 height 203
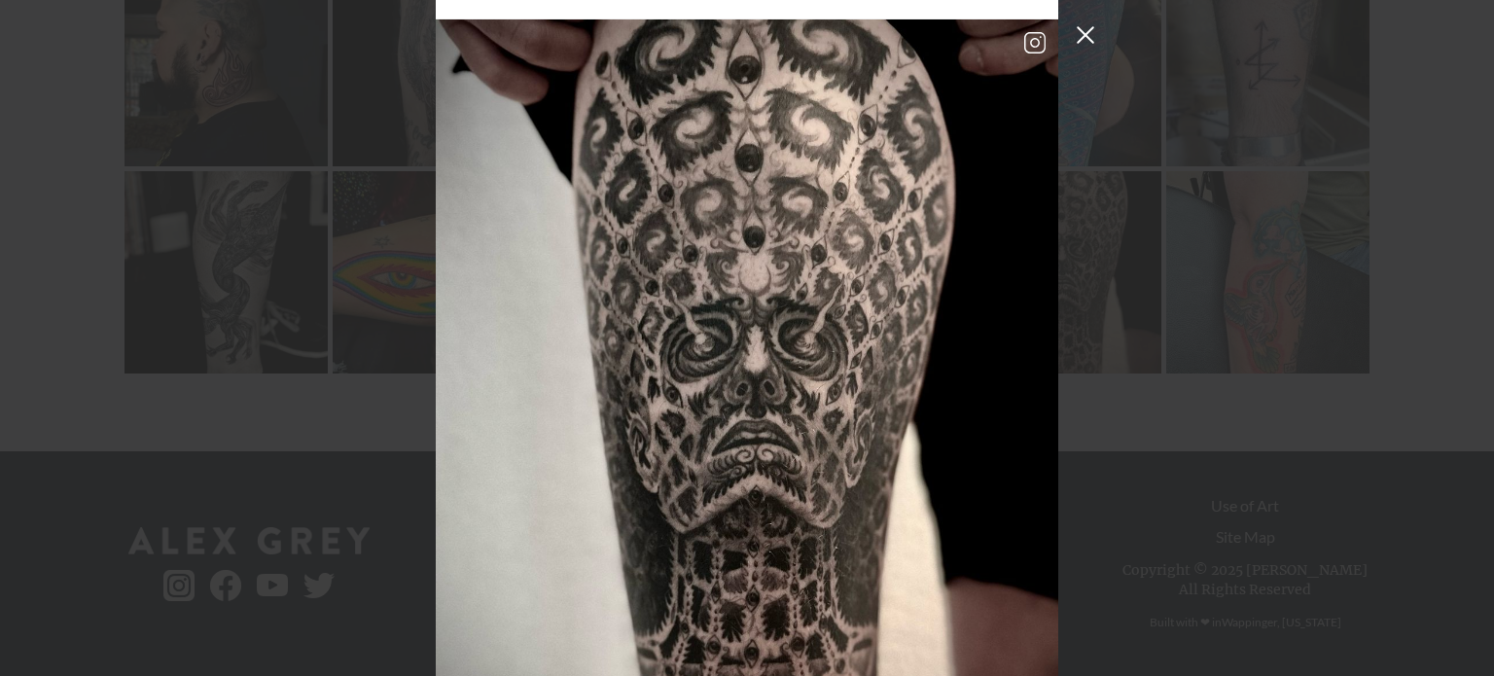
click at [1086, 39] on button "Close Instagram Feed Popup" at bounding box center [1085, 34] width 31 height 31
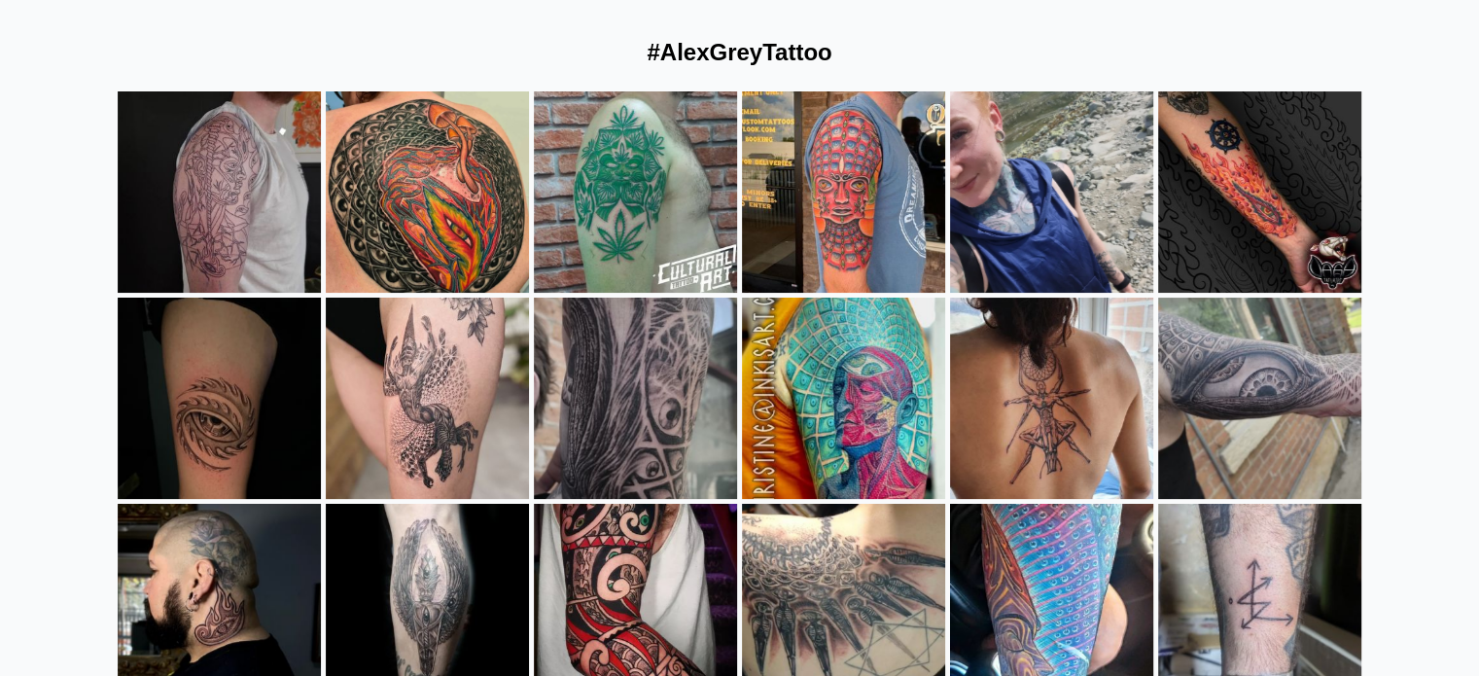
scroll to position [0, 0]
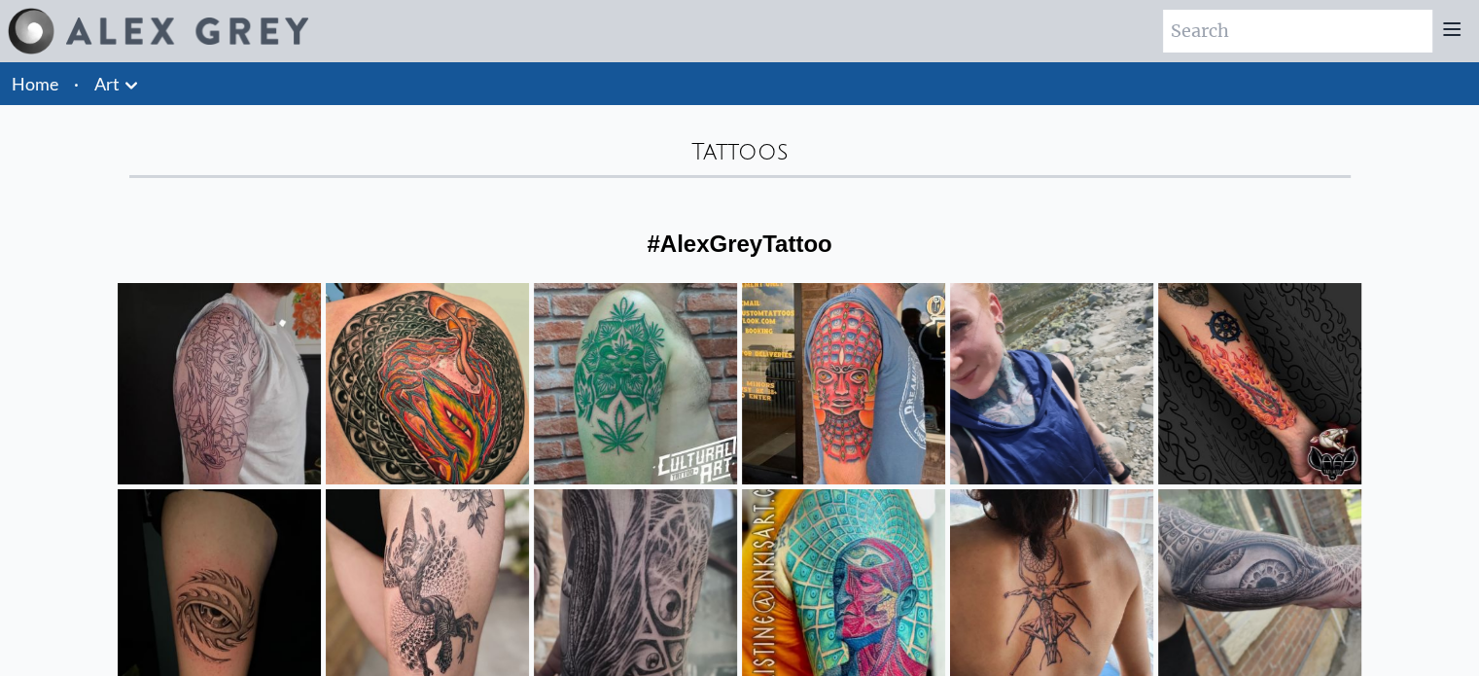
click at [126, 88] on icon at bounding box center [131, 85] width 23 height 23
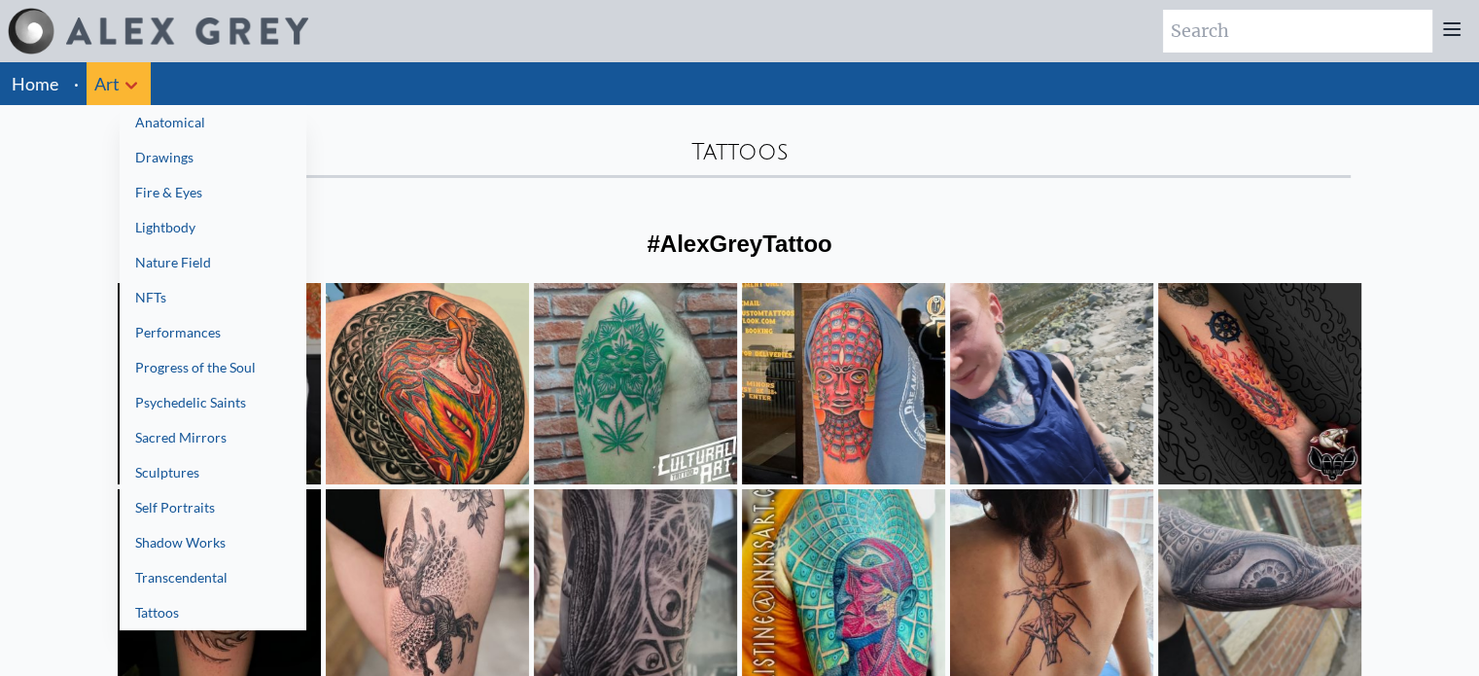
click at [216, 269] on link "Nature Field" at bounding box center [213, 262] width 187 height 35
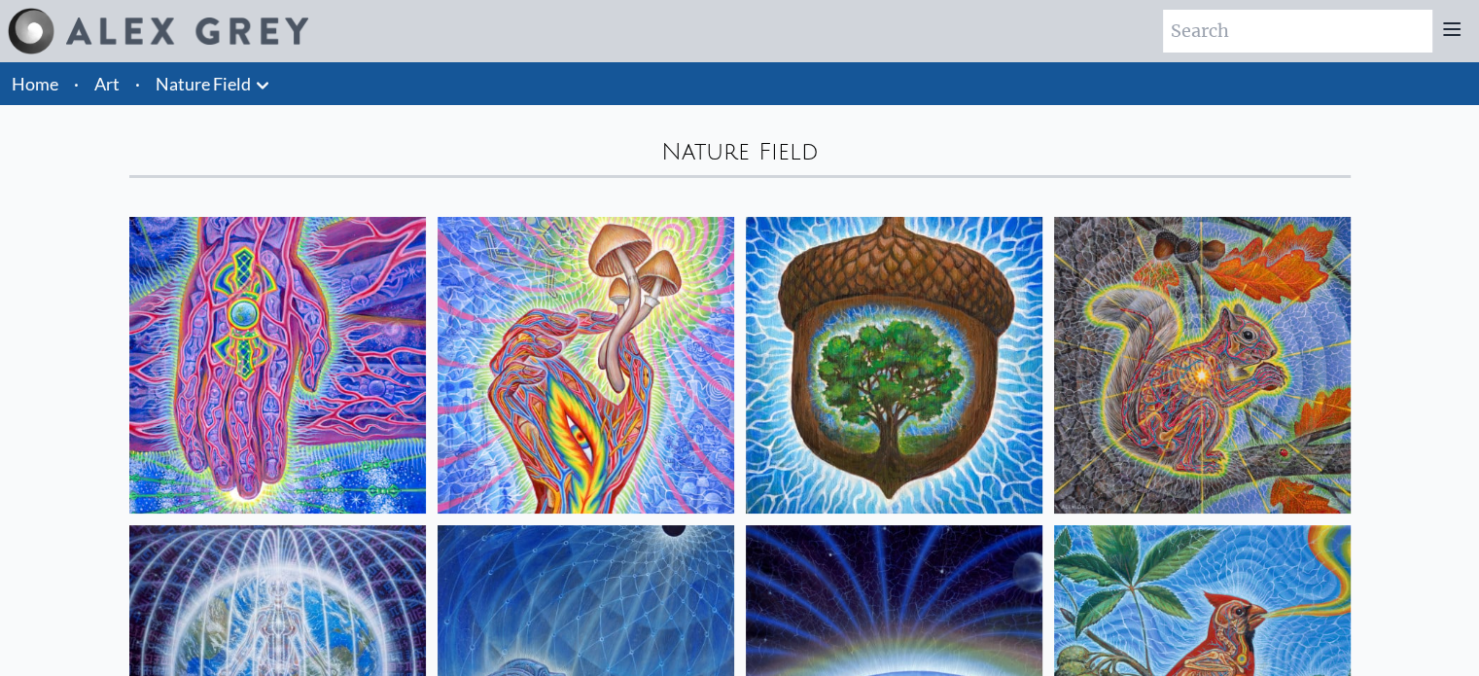
click at [252, 81] on icon at bounding box center [262, 85] width 23 height 23
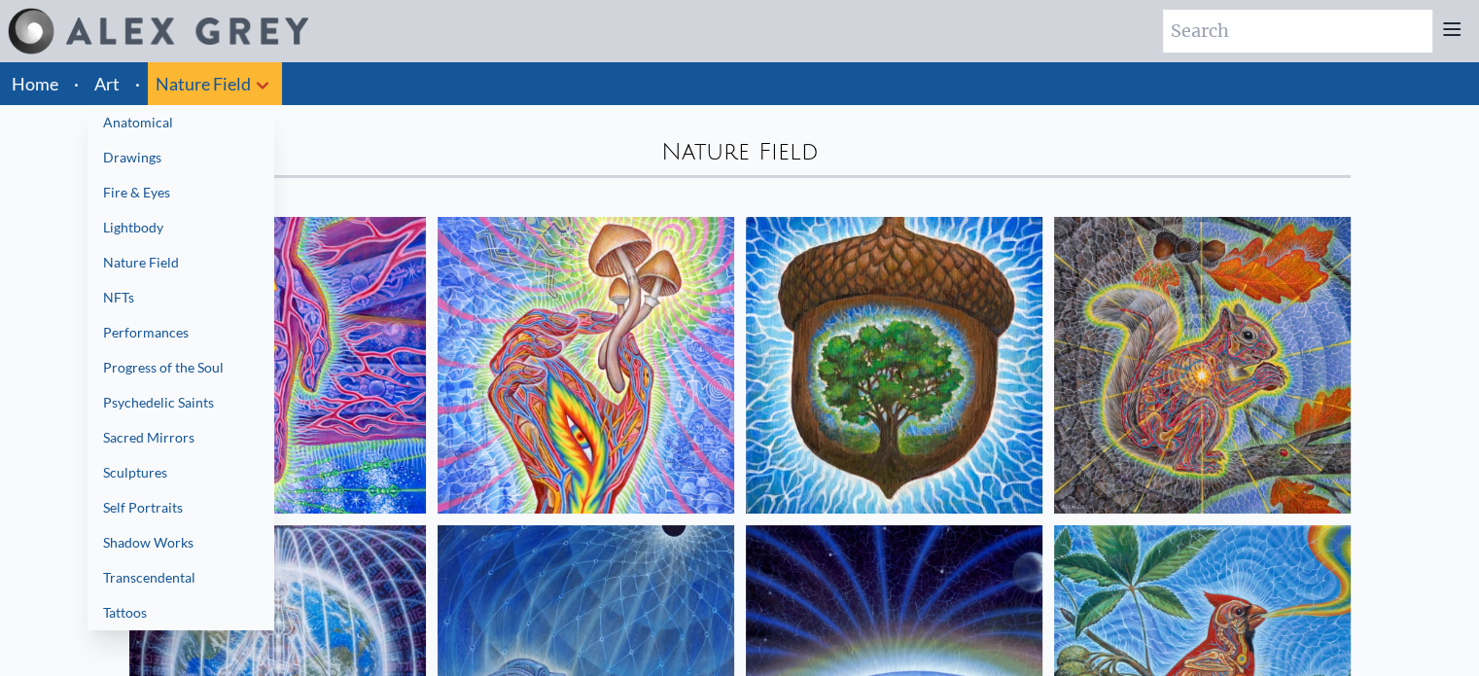
click at [179, 485] on link "Sculptures" at bounding box center [181, 472] width 187 height 35
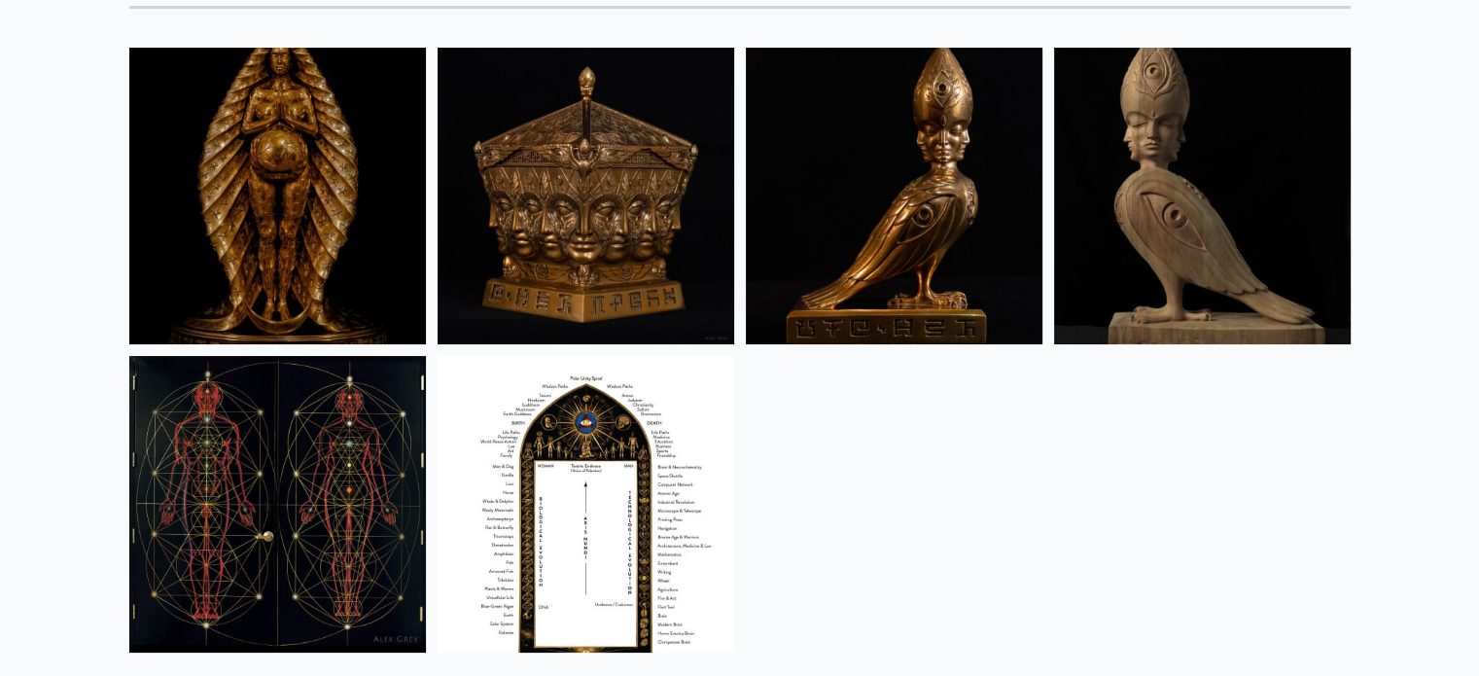
scroll to position [237, 0]
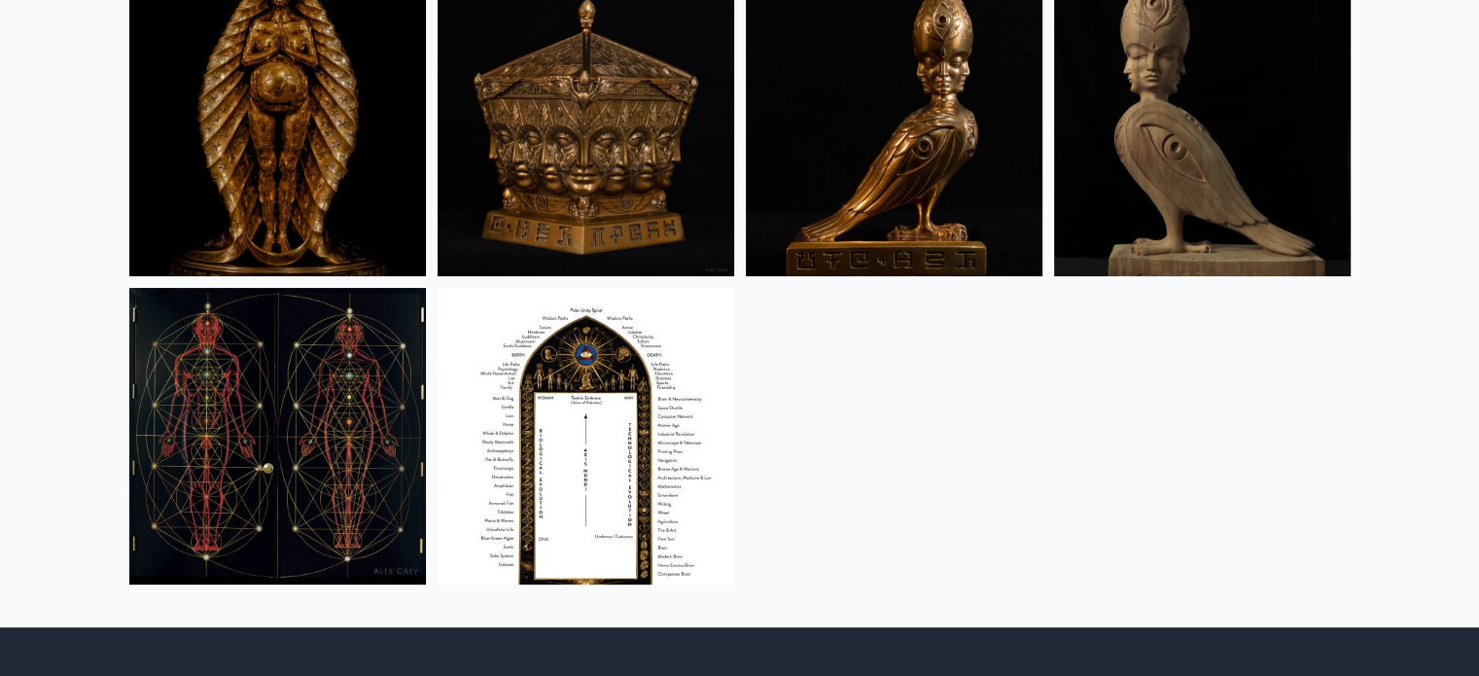
click at [279, 408] on img at bounding box center [277, 436] width 297 height 297
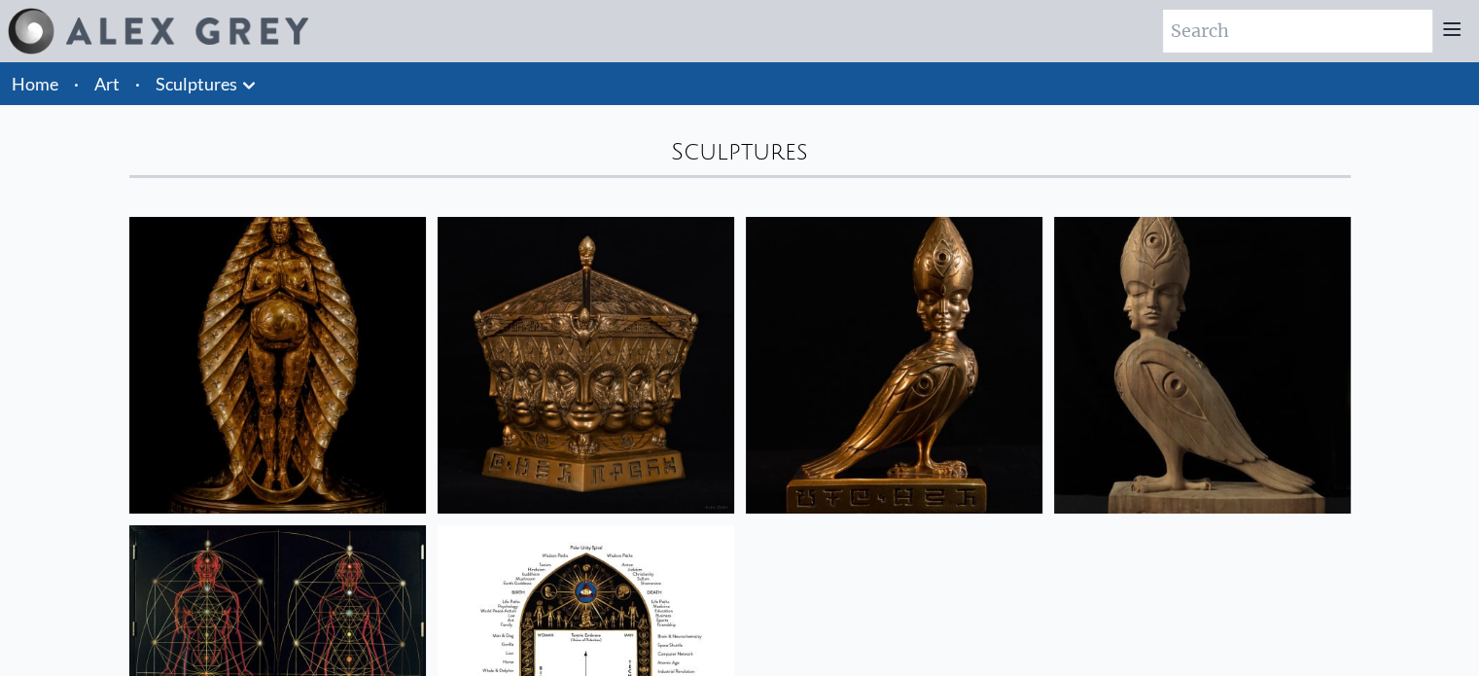
click at [254, 83] on icon at bounding box center [249, 85] width 12 height 7
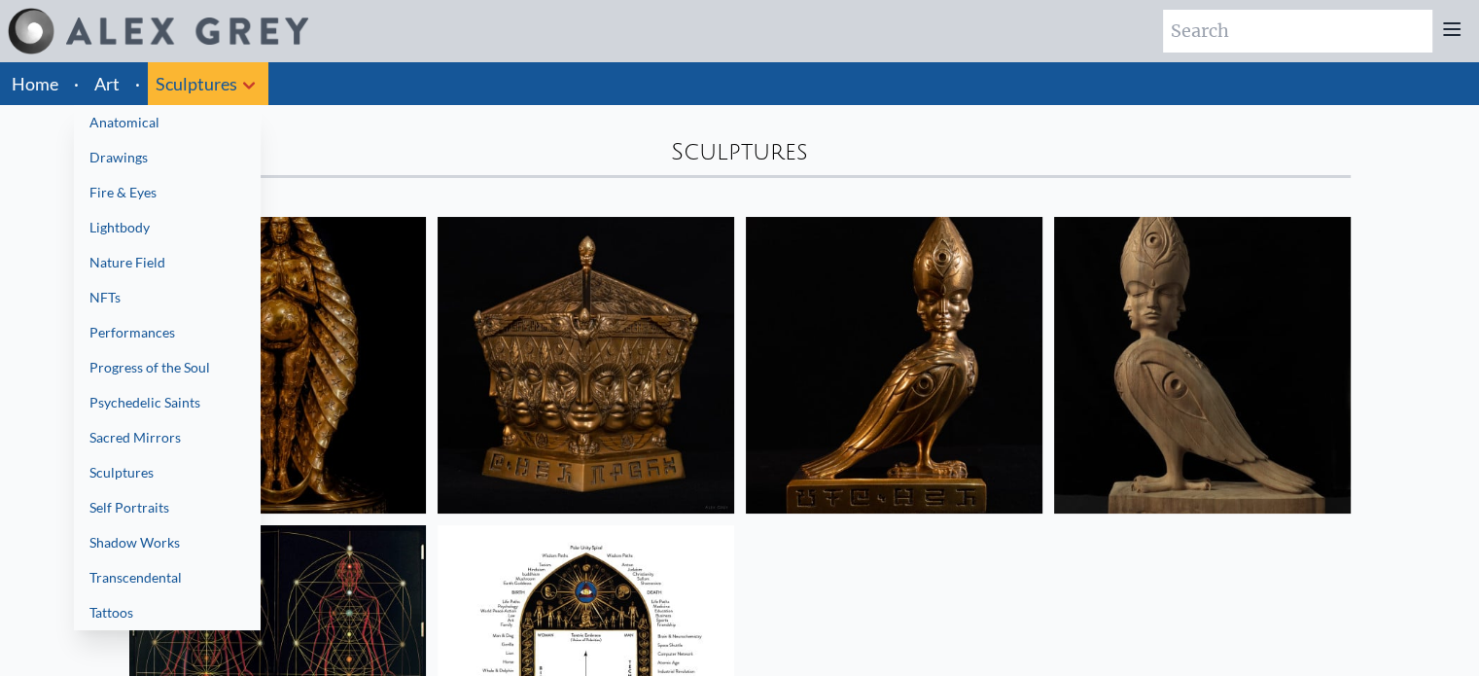
click at [139, 543] on link "Shadow Works" at bounding box center [167, 542] width 187 height 35
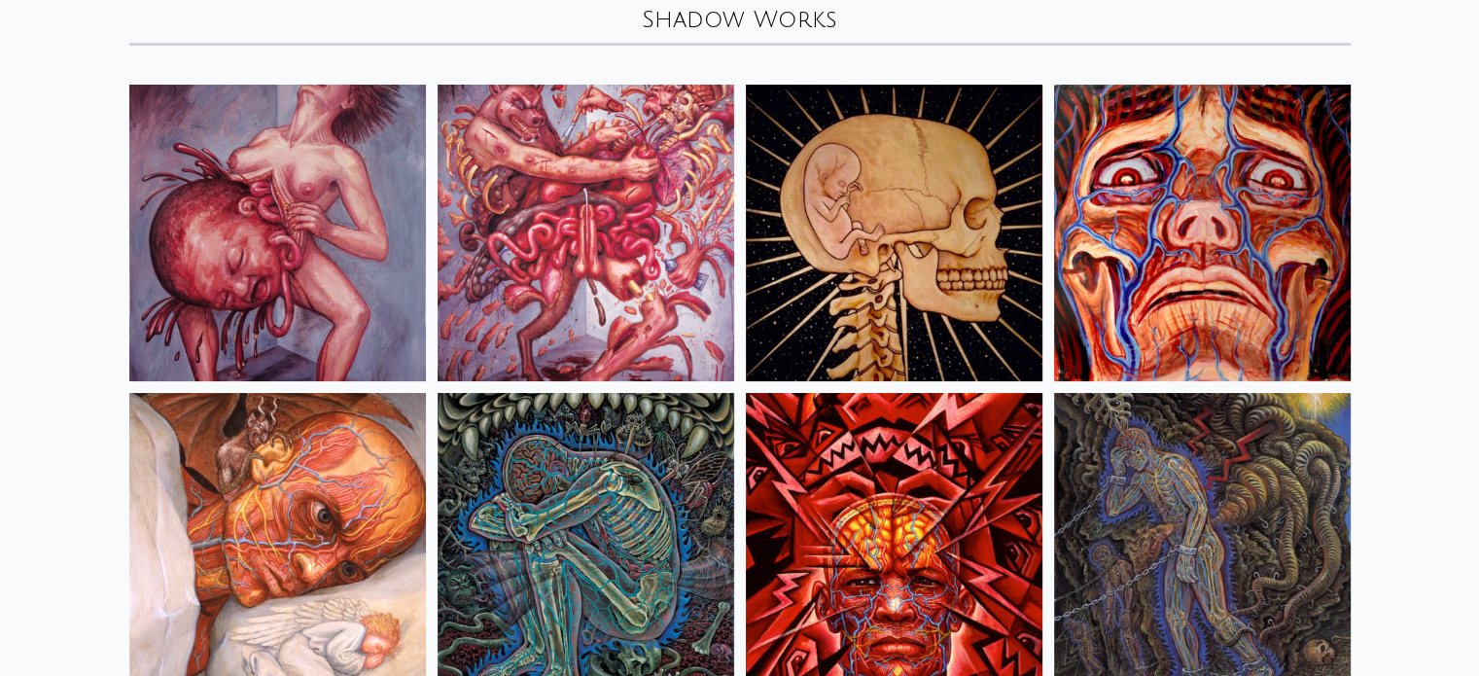
scroll to position [191, 0]
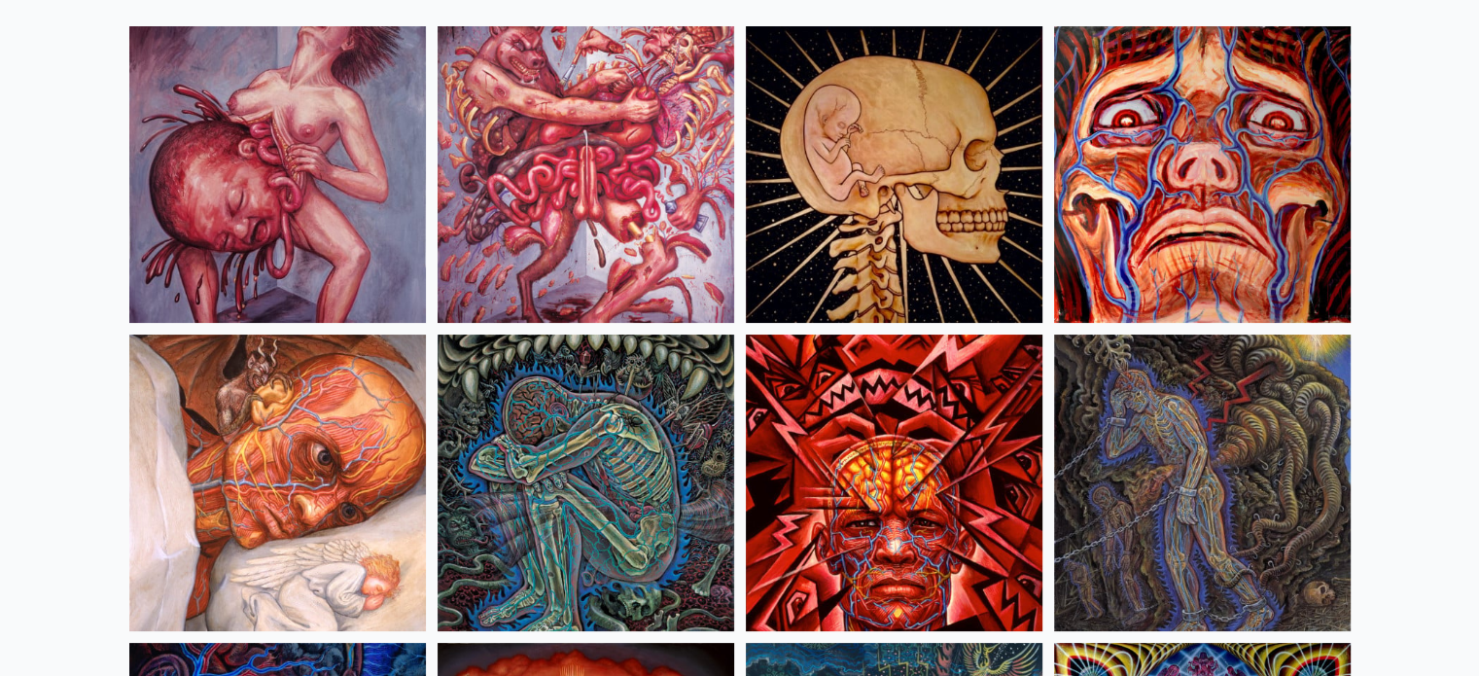
click at [175, 135] on img at bounding box center [277, 174] width 297 height 297
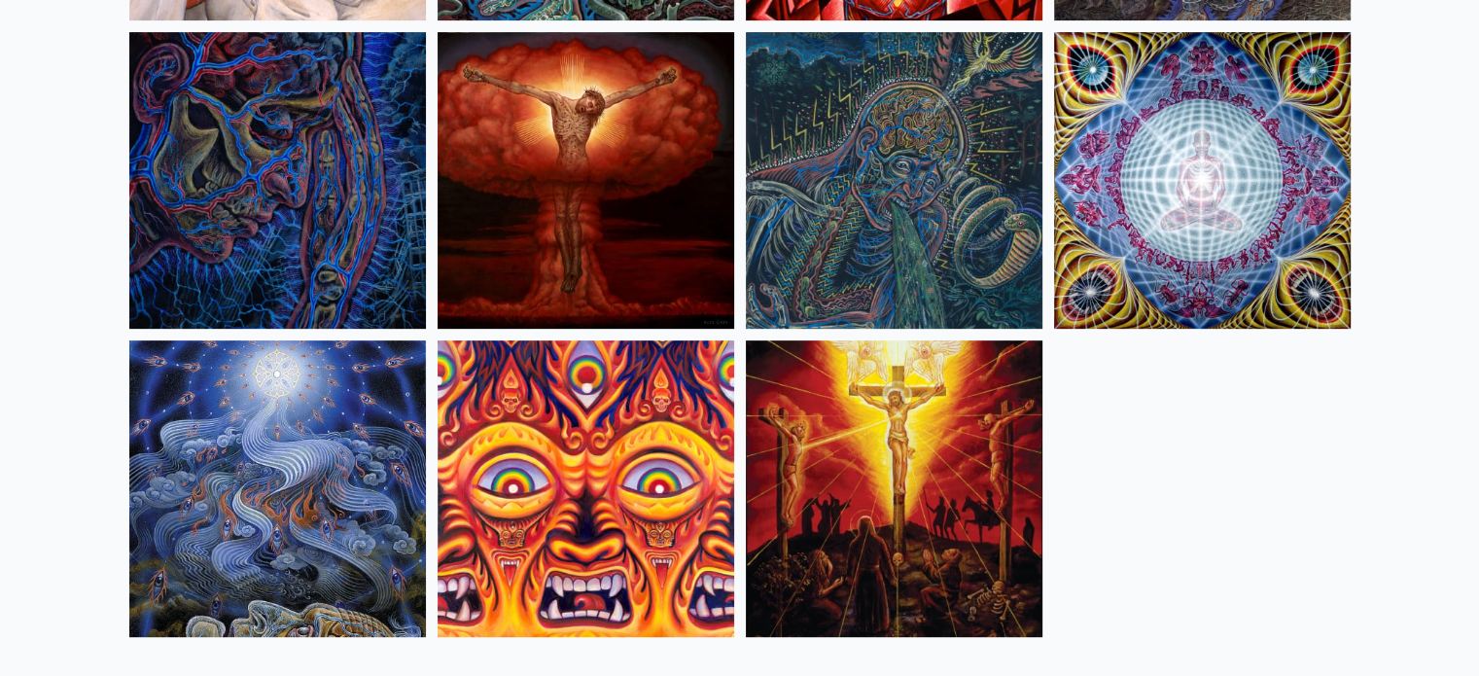
scroll to position [802, 0]
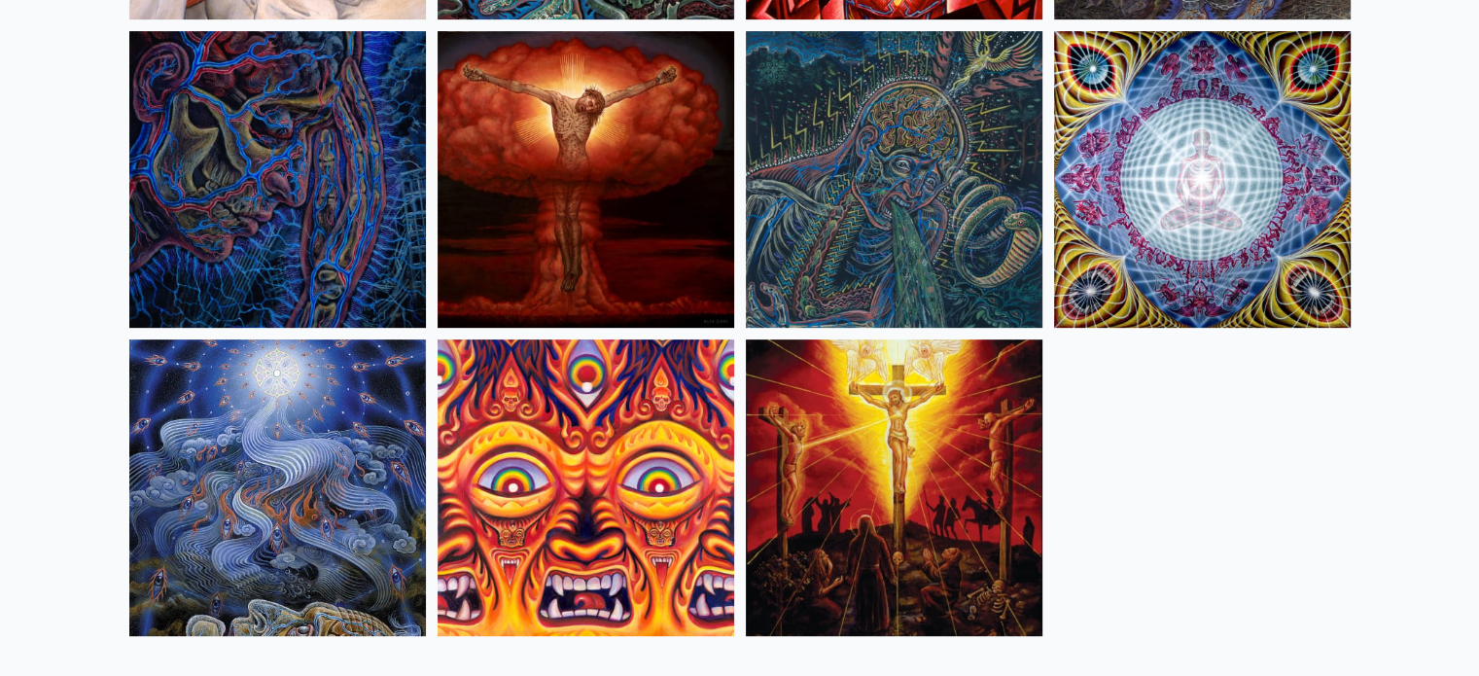
click at [517, 476] on img at bounding box center [586, 487] width 297 height 297
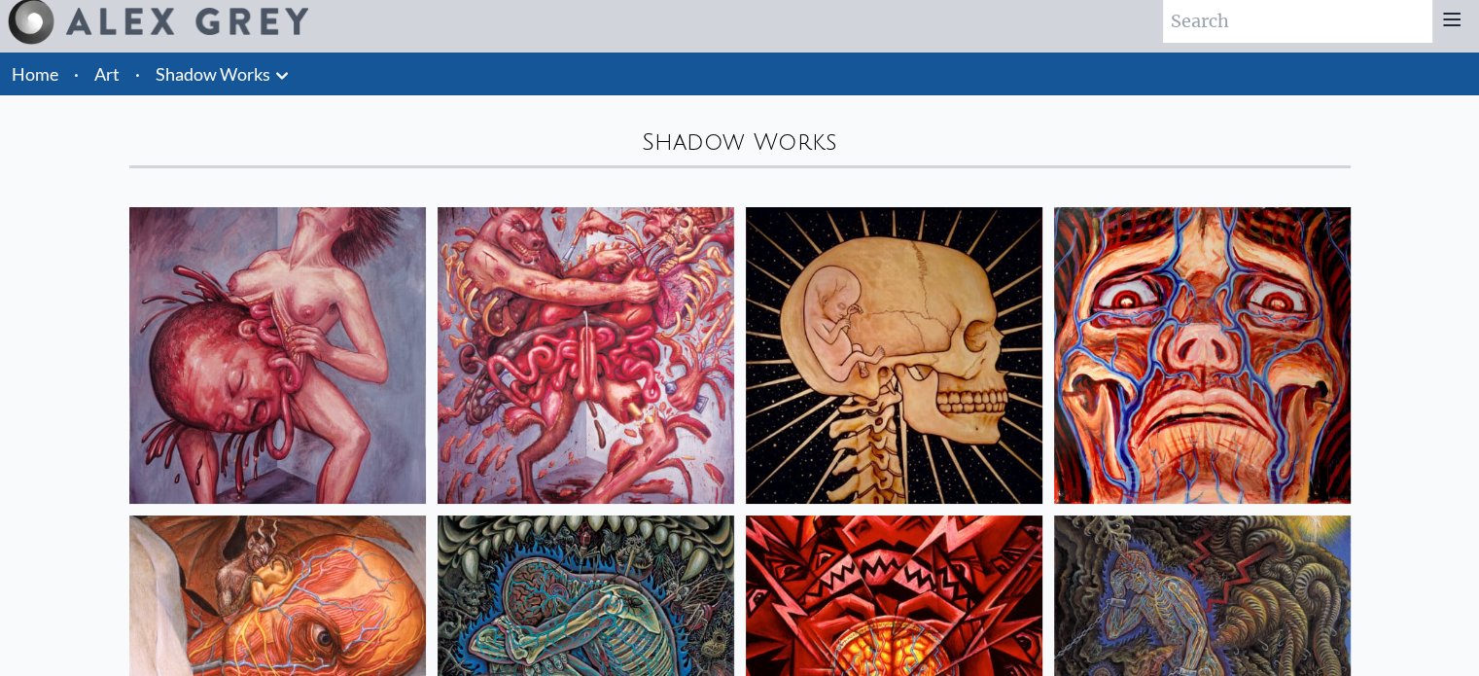
scroll to position [1, 0]
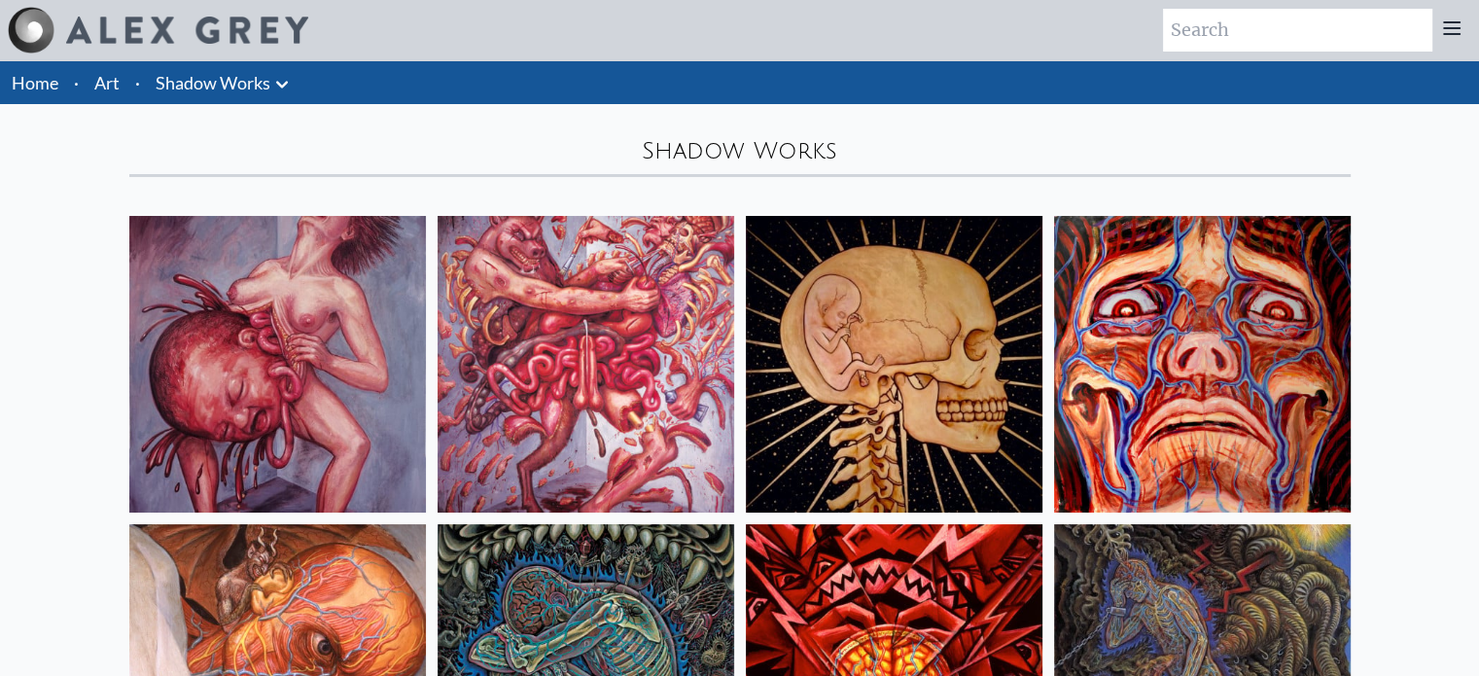
click at [284, 85] on icon at bounding box center [282, 84] width 12 height 7
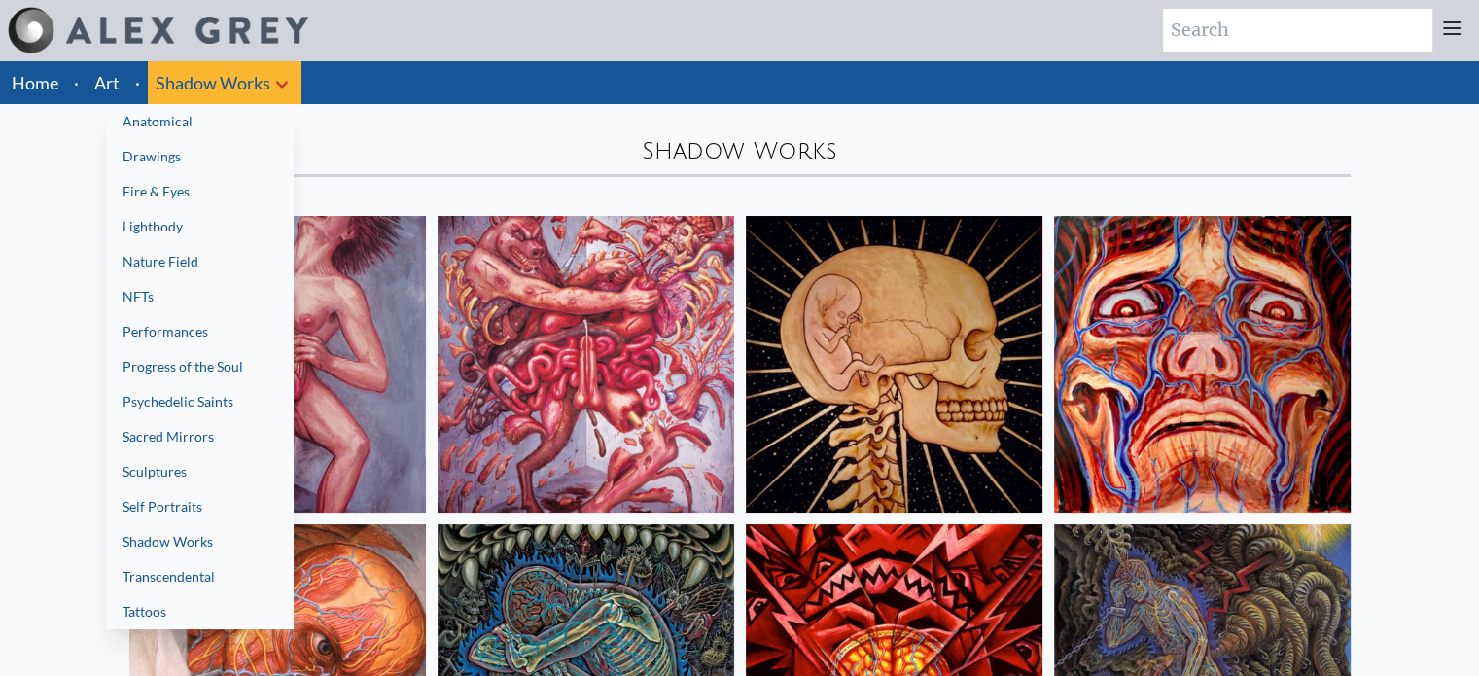
click at [191, 588] on link "Transcendental" at bounding box center [200, 576] width 187 height 35
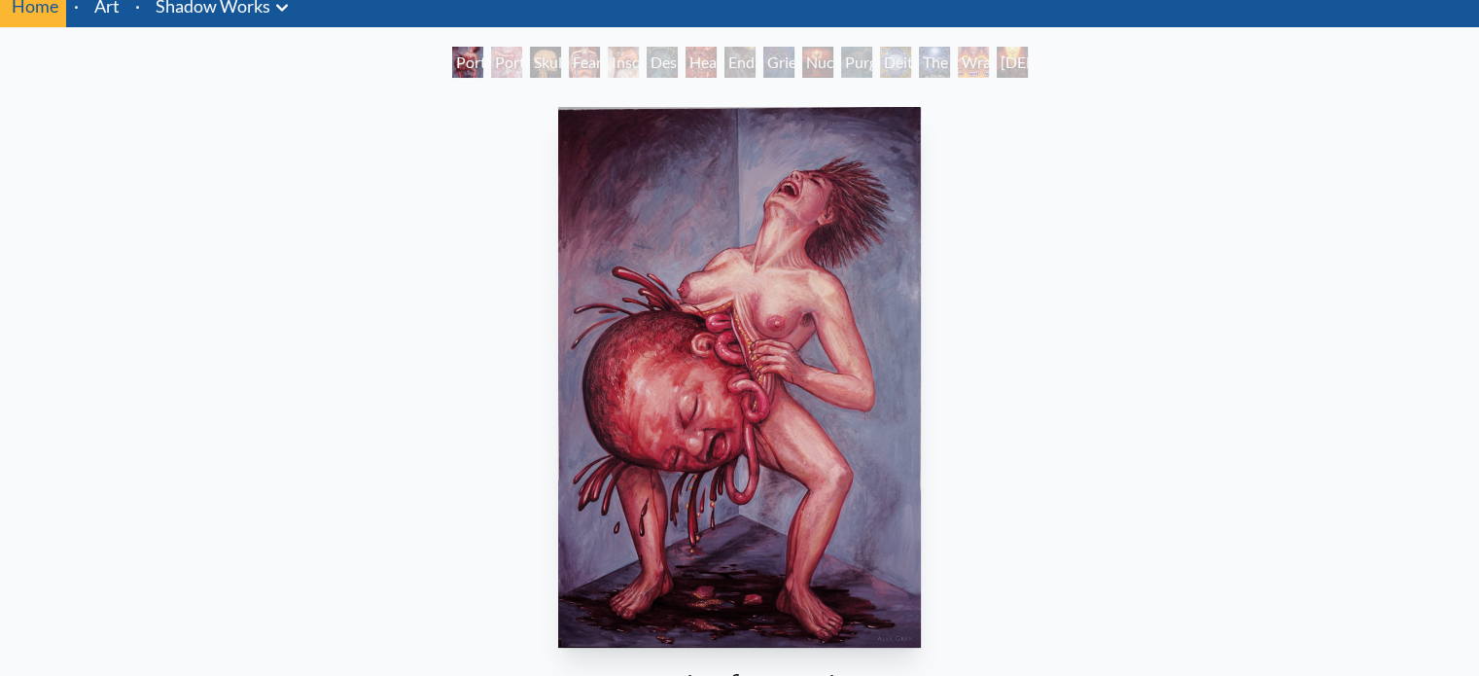
scroll to position [53, 0]
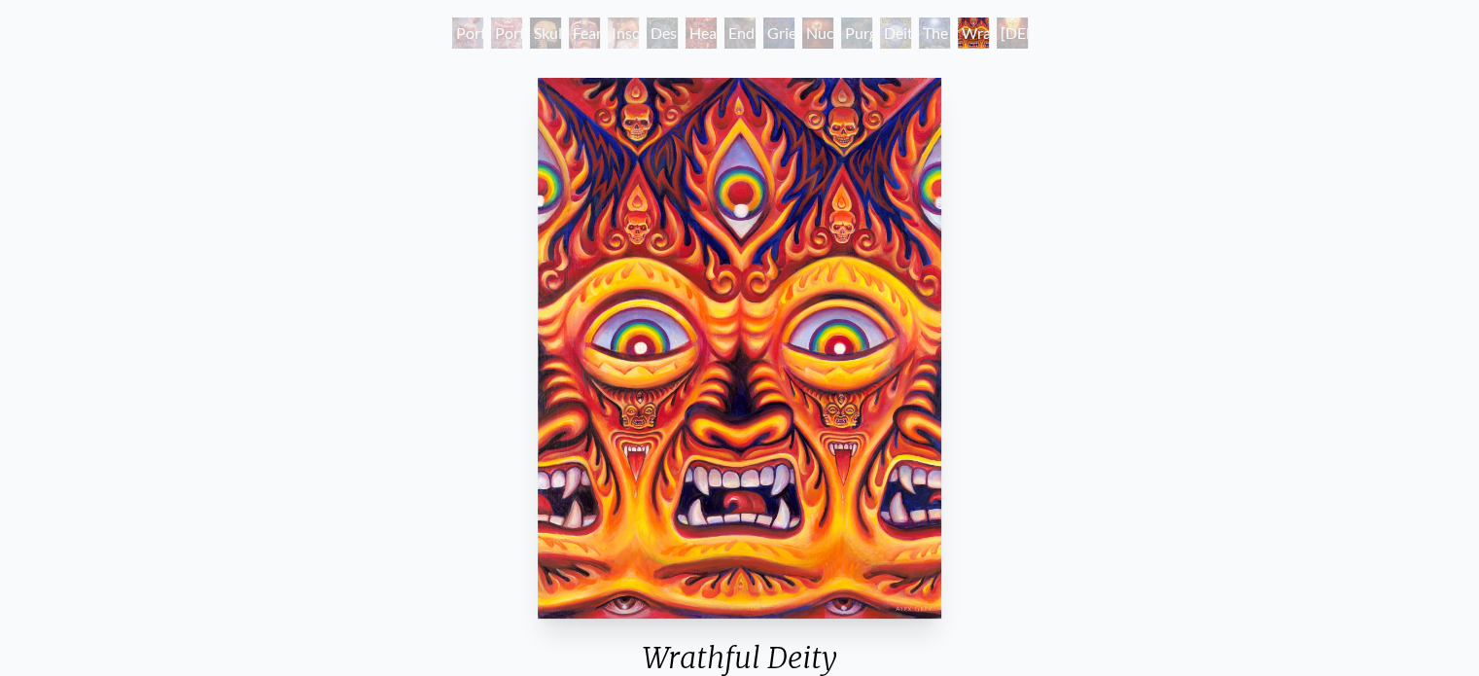
scroll to position [123, 0]
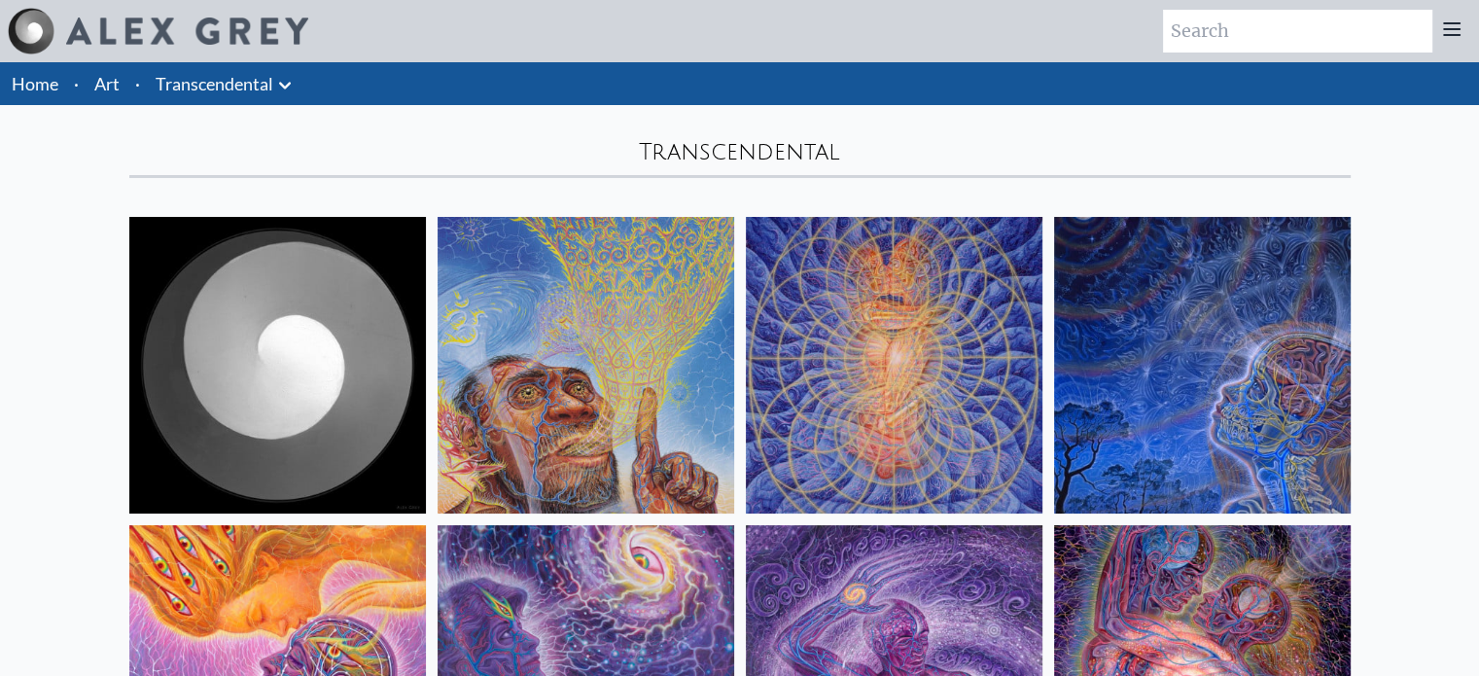
click at [287, 83] on icon at bounding box center [284, 85] width 23 height 23
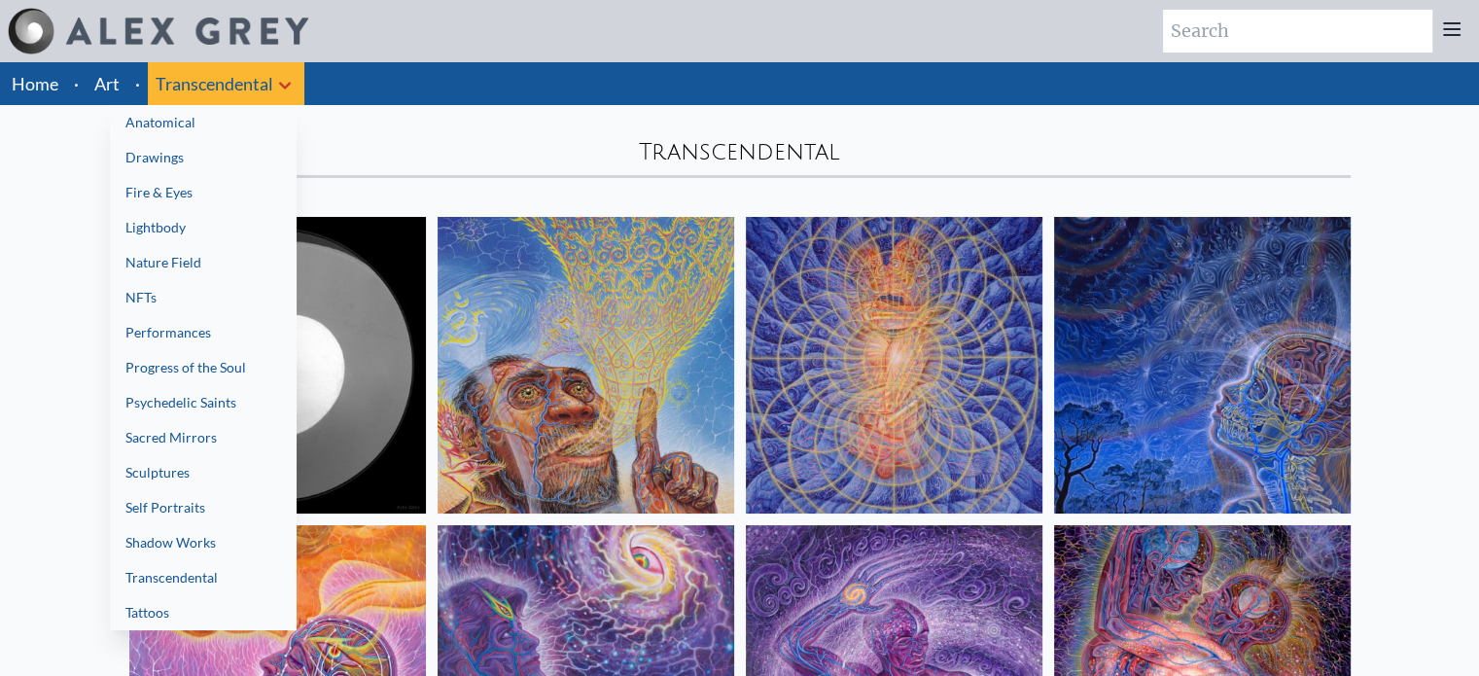
click at [159, 201] on link "Fire & Eyes" at bounding box center [203, 192] width 187 height 35
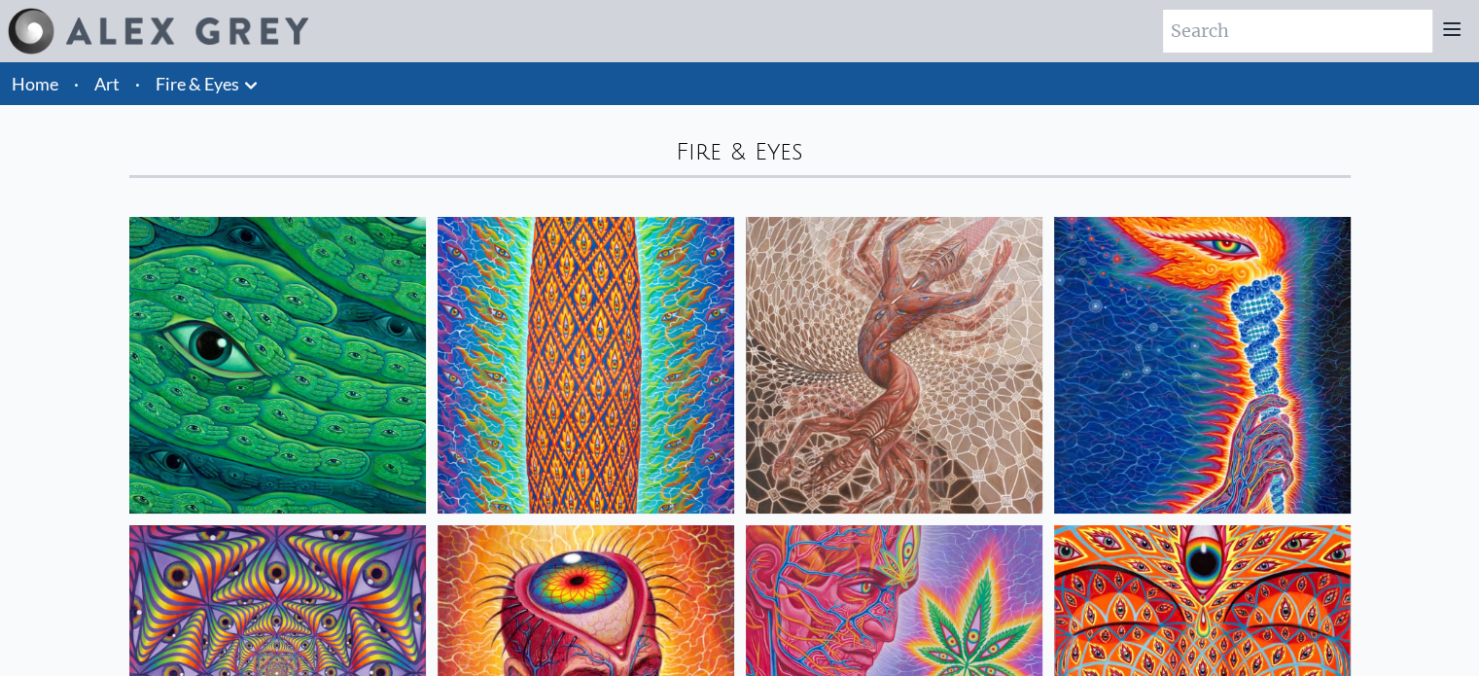
click at [254, 86] on icon at bounding box center [251, 85] width 12 height 7
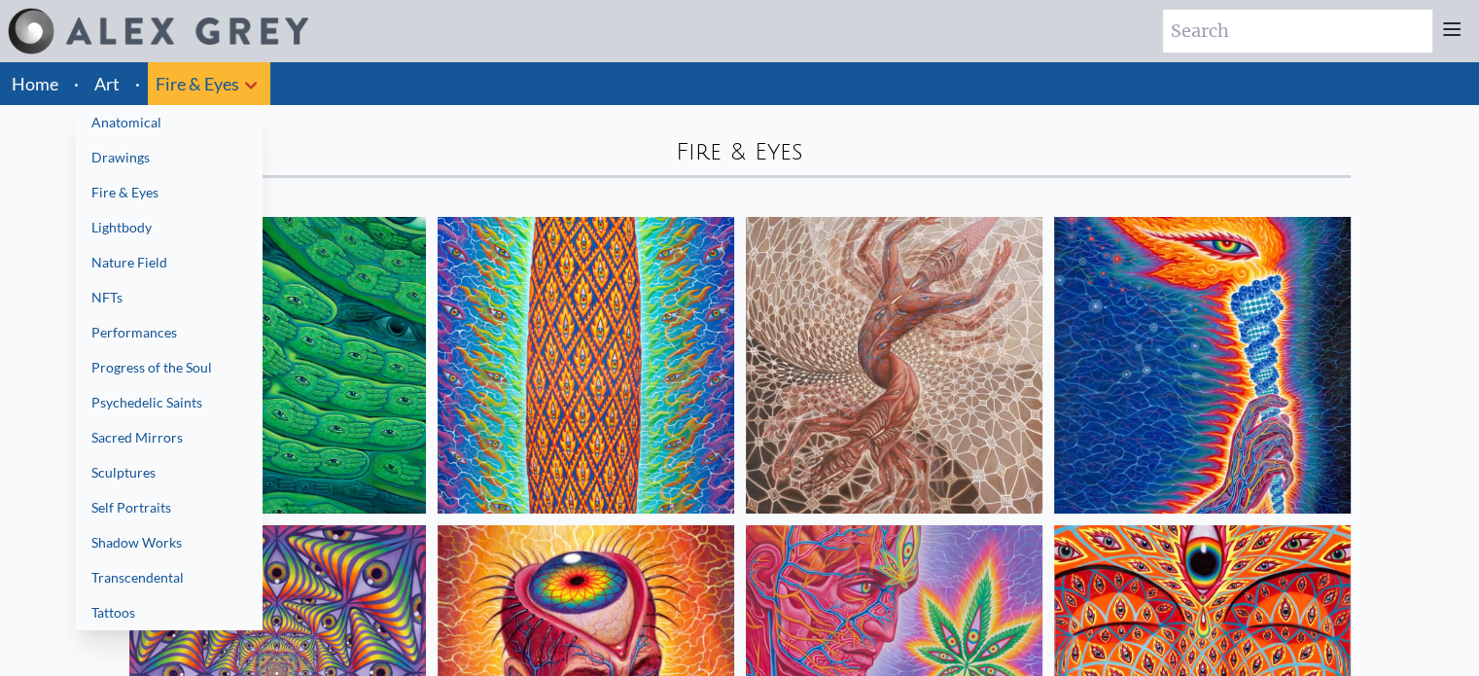
click at [145, 155] on link "Drawings" at bounding box center [169, 157] width 187 height 35
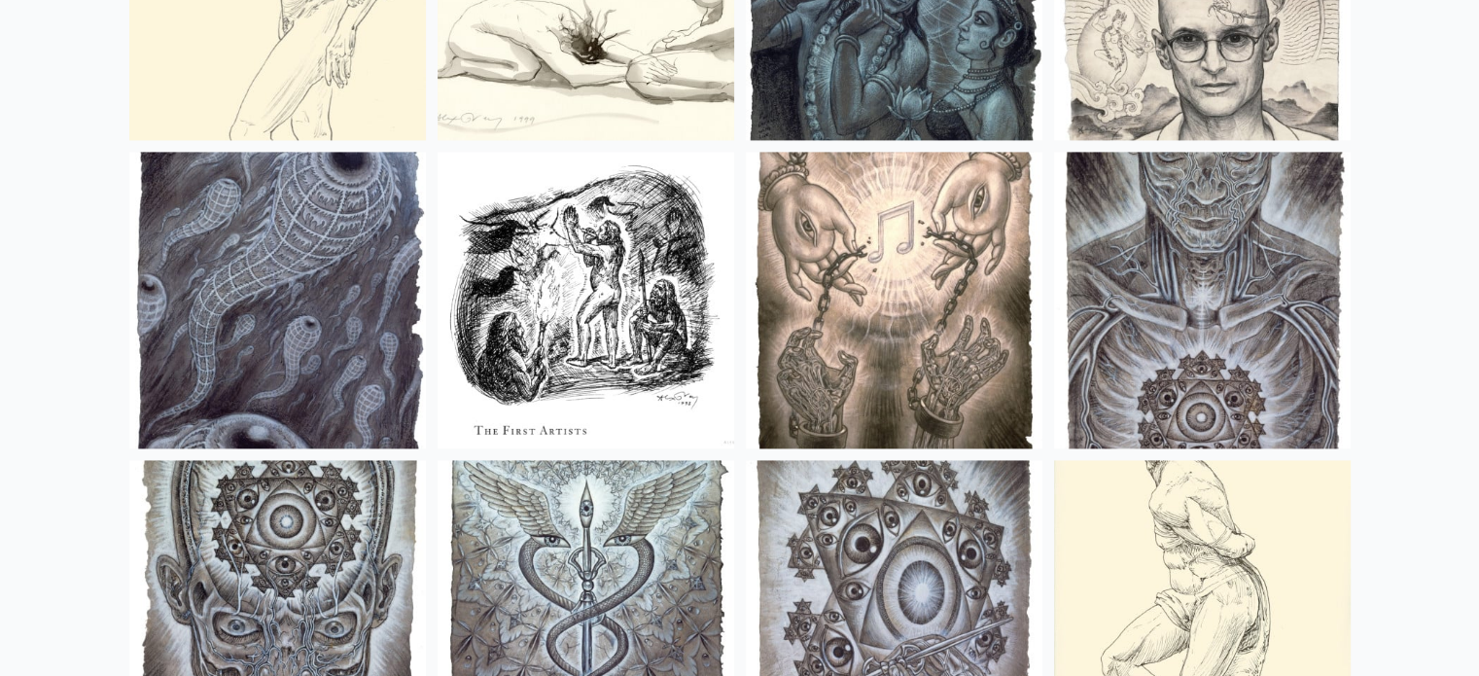
scroll to position [3058, 0]
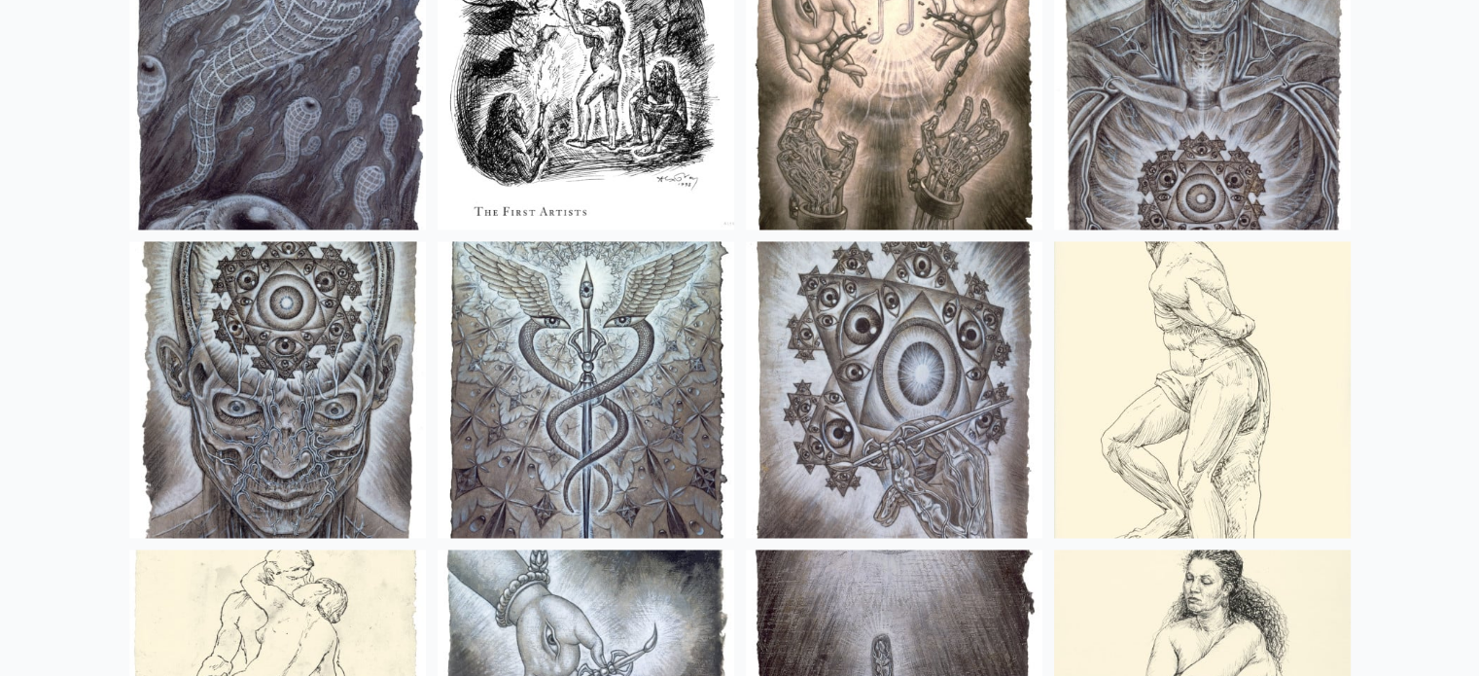
click at [825, 371] on img at bounding box center [894, 389] width 297 height 297
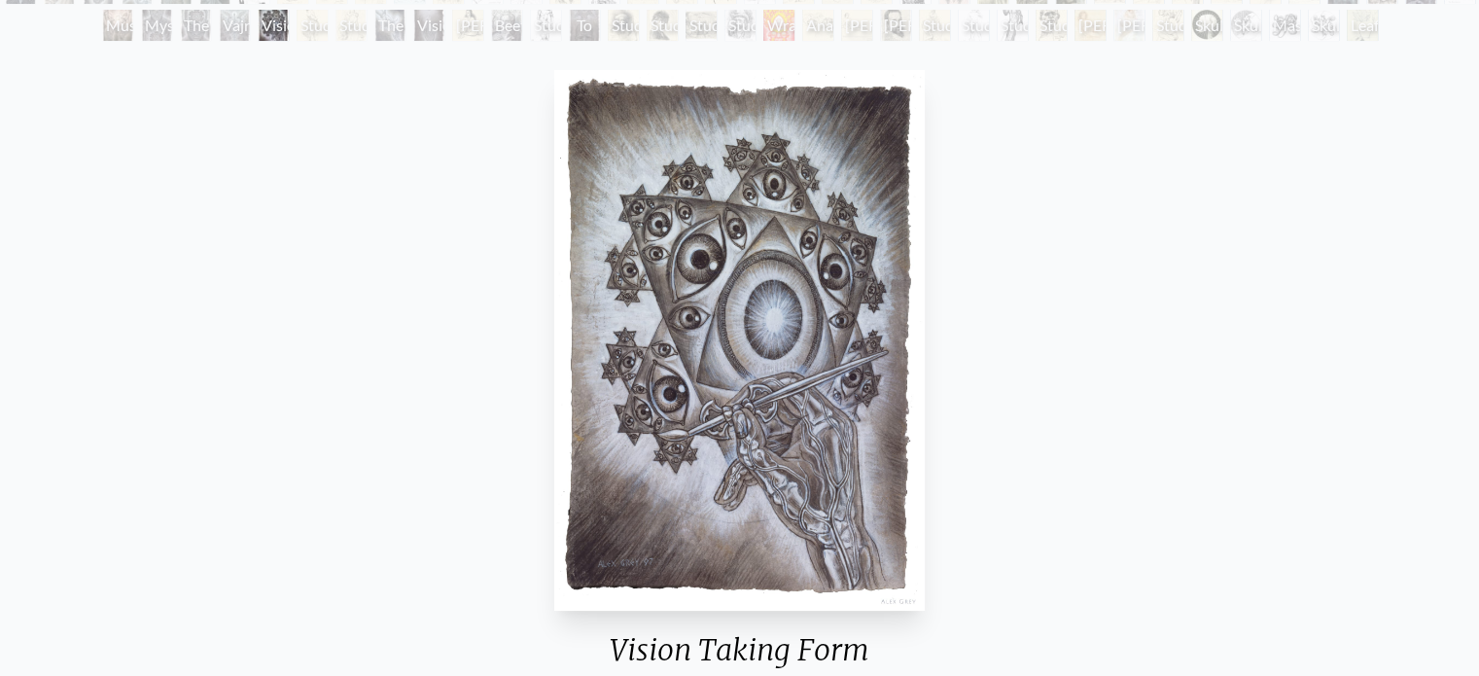
scroll to position [162, 0]
